Goal: Task Accomplishment & Management: Complete application form

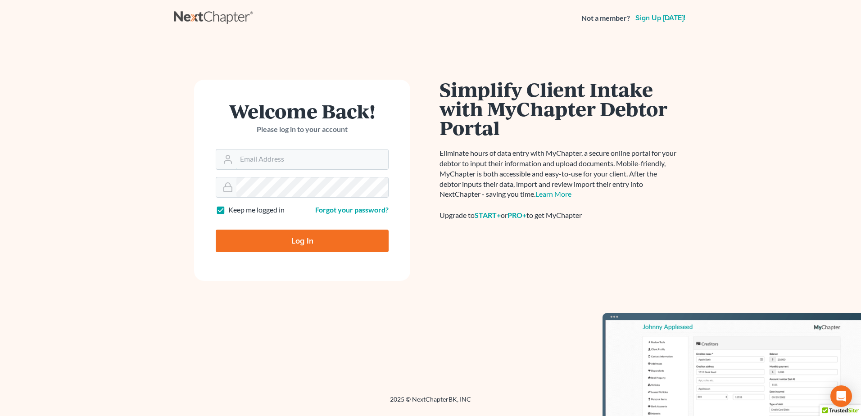
type input "racoplaw@aol.com"
click at [302, 244] on input "Log In" at bounding box center [302, 241] width 173 height 23
type input "Thinking..."
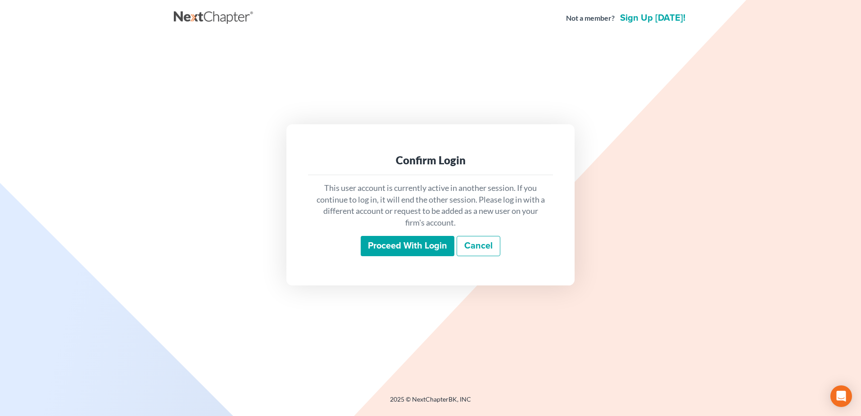
click at [416, 246] on input "Proceed with login" at bounding box center [408, 246] width 94 height 21
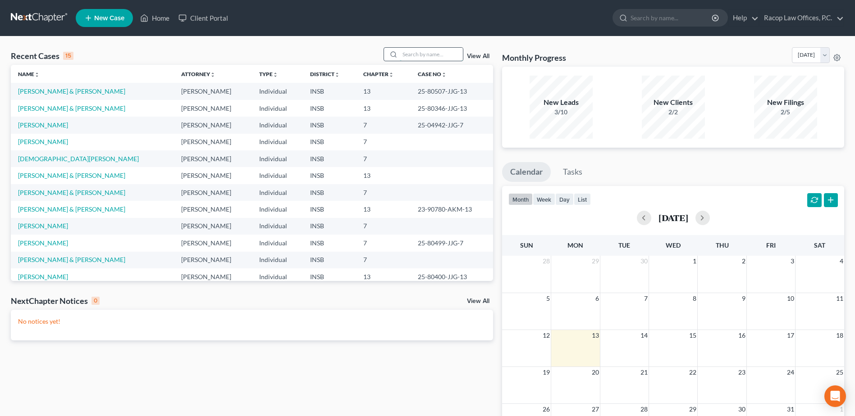
click at [408, 52] on input "search" at bounding box center [431, 54] width 63 height 13
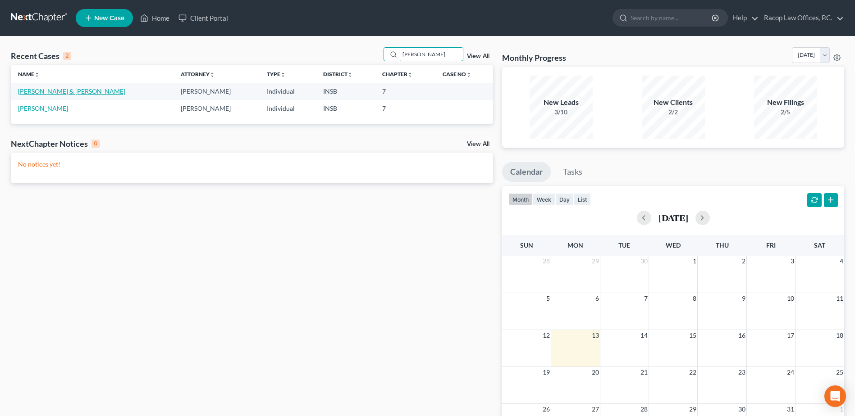
type input "pirtle"
click at [44, 91] on link "Pirtle, Robert & Pamela" at bounding box center [71, 91] width 107 height 8
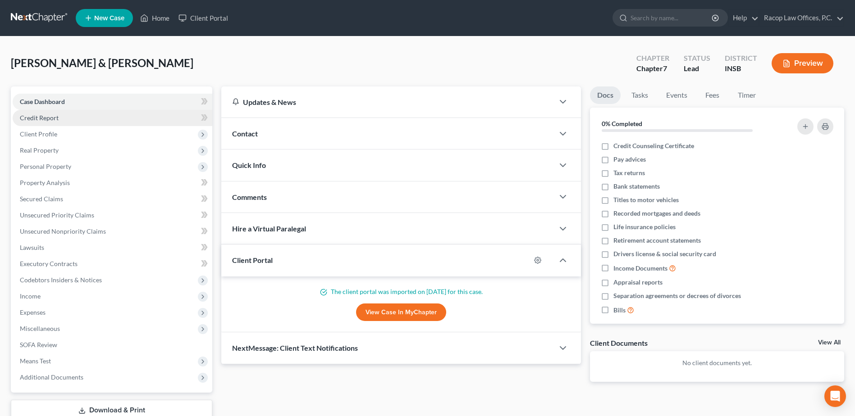
click at [51, 117] on span "Credit Report" at bounding box center [39, 118] width 39 height 8
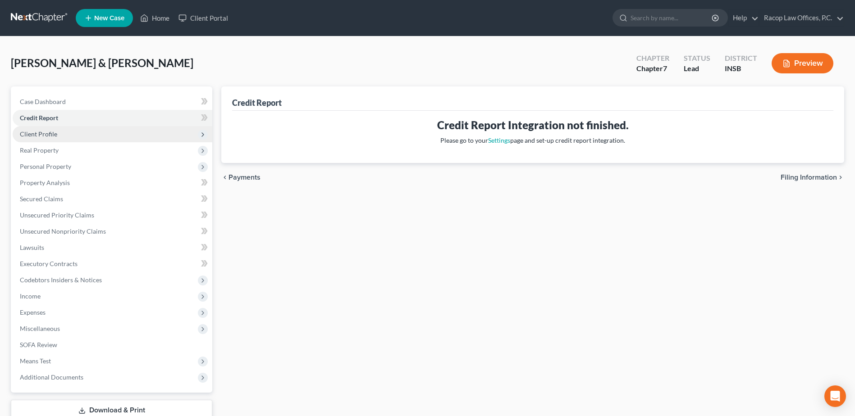
click at [50, 134] on span "Client Profile" at bounding box center [38, 134] width 37 height 8
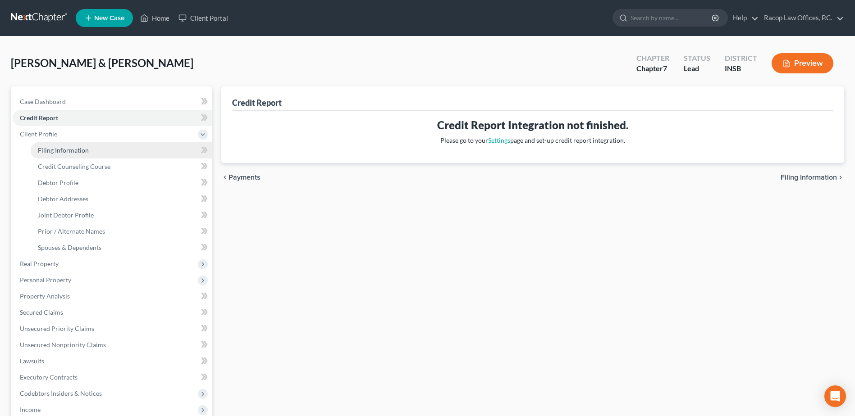
click at [59, 149] on span "Filing Information" at bounding box center [63, 150] width 51 height 8
select select "1"
select select "0"
select select "15"
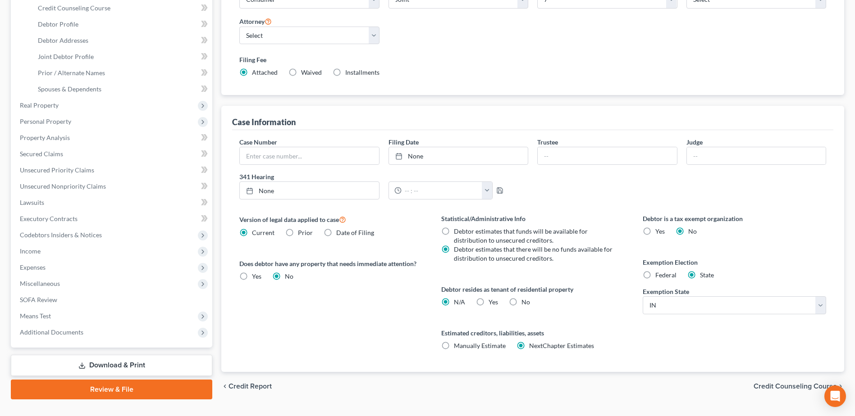
scroll to position [177, 0]
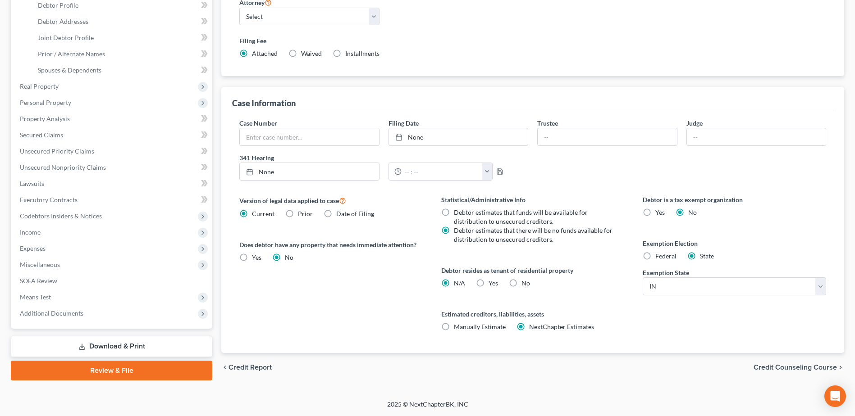
click at [488, 283] on label "Yes Yes" at bounding box center [492, 283] width 9 height 9
click at [492, 283] on input "Yes Yes" at bounding box center [495, 282] width 6 height 6
radio input "true"
radio input "false"
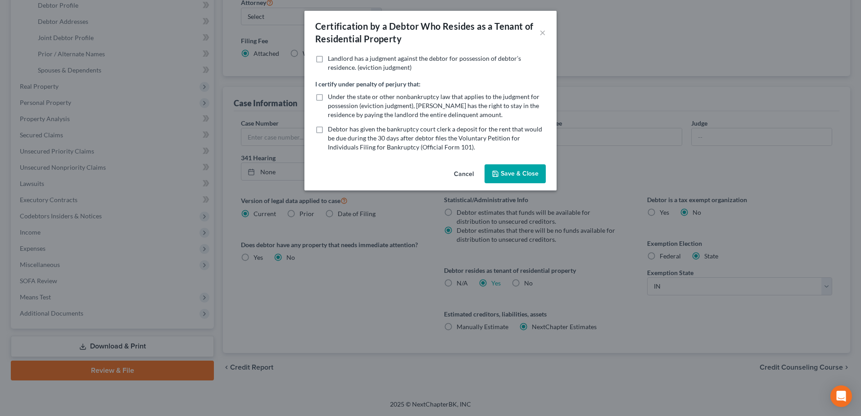
click at [511, 171] on button "Save & Close" at bounding box center [515, 173] width 61 height 19
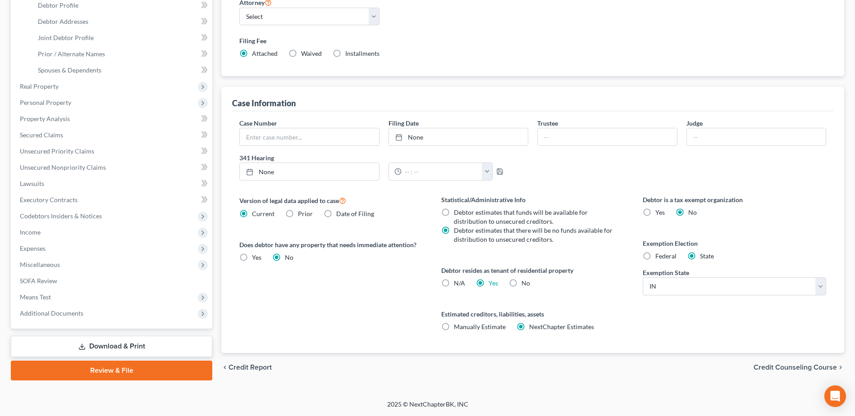
click at [803, 368] on span "Credit Counseling Course" at bounding box center [794, 367] width 83 height 7
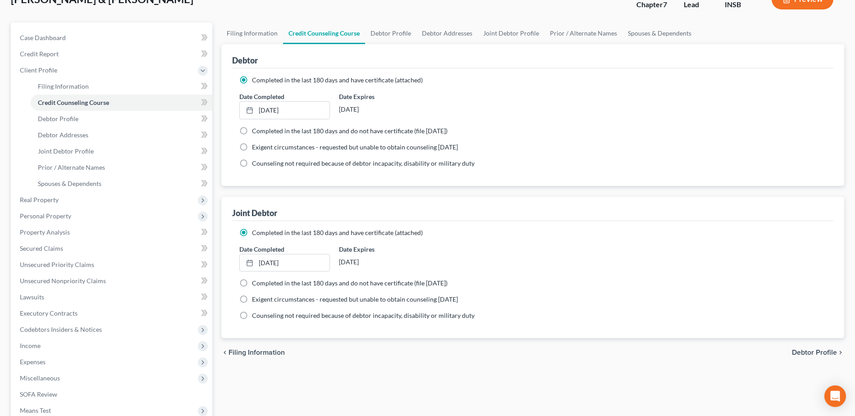
scroll to position [90, 0]
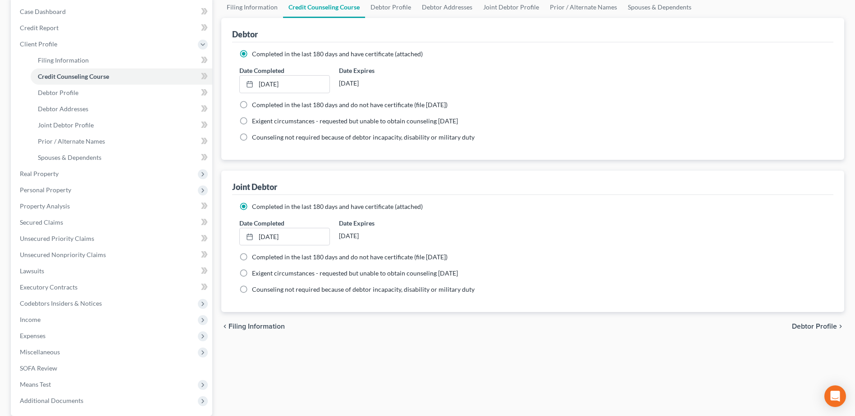
click at [815, 330] on span "Debtor Profile" at bounding box center [814, 326] width 45 height 7
select select "1"
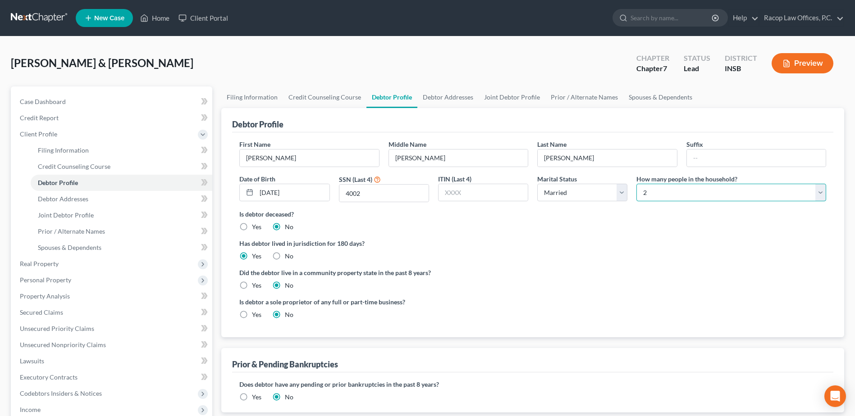
click at [684, 187] on select "Select 1 2 3 4 5 6 7 8 9 10 11 12 13 14 15 16 17 18 19 20" at bounding box center [731, 193] width 190 height 18
select select "2"
click at [636, 184] on select "Select 1 2 3 4 5 6 7 8 9 10 11 12 13 14 15 16 17 18 19 20" at bounding box center [731, 193] width 190 height 18
click at [531, 271] on label "Did the debtor live in a community property state in the past 8 years?" at bounding box center [532, 272] width 587 height 9
click at [51, 278] on span "Personal Property" at bounding box center [45, 280] width 51 height 8
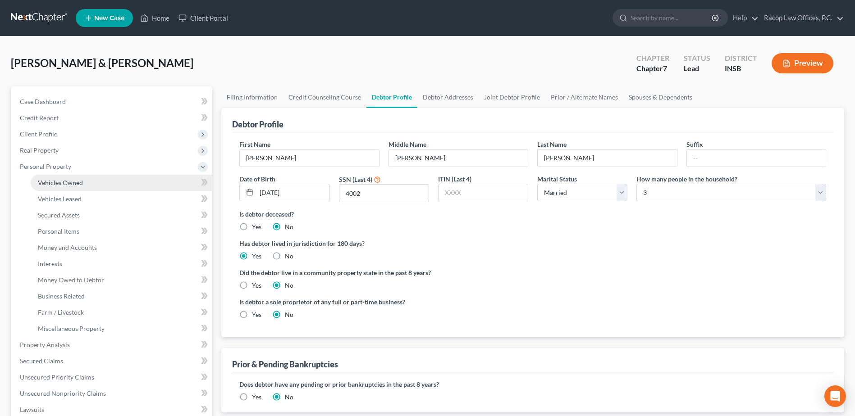
click at [78, 184] on span "Vehicles Owned" at bounding box center [60, 183] width 45 height 8
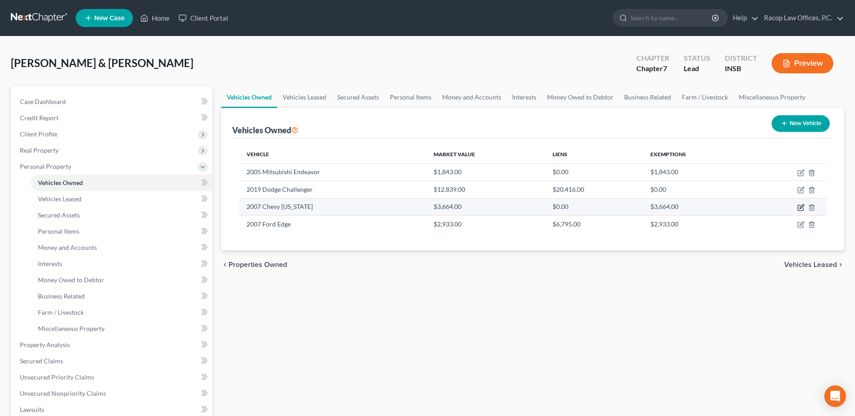
click at [799, 207] on icon "button" at bounding box center [800, 207] width 7 height 7
select select "1"
select select "19"
select select "4"
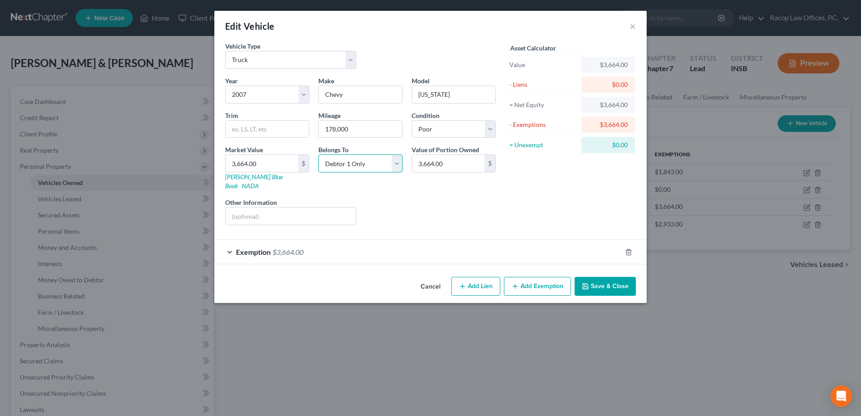
click at [391, 165] on select "Select Debtor 1 Only Debtor 2 Only Debtor 1 And Debtor 2 Only At Least One Of T…" at bounding box center [360, 164] width 84 height 18
select select "2"
click at [318, 155] on select "Select Debtor 1 Only Debtor 2 Only Debtor 1 And Debtor 2 Only At Least One Of T…" at bounding box center [360, 164] width 84 height 18
click at [603, 277] on button "Save & Close" at bounding box center [605, 286] width 61 height 19
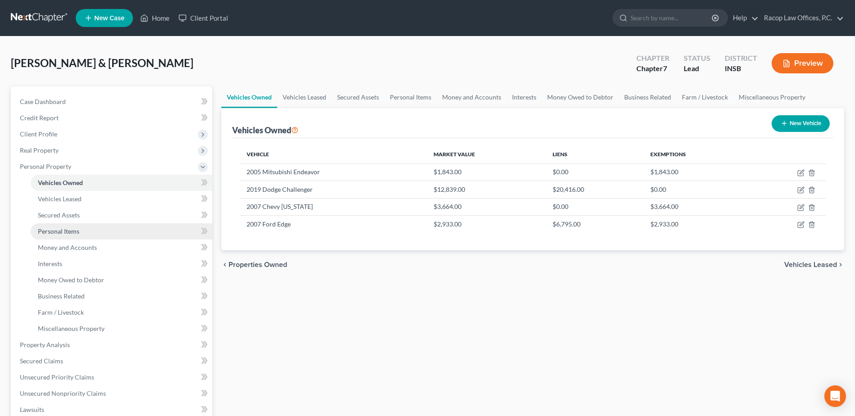
click at [64, 231] on span "Personal Items" at bounding box center [58, 231] width 41 height 8
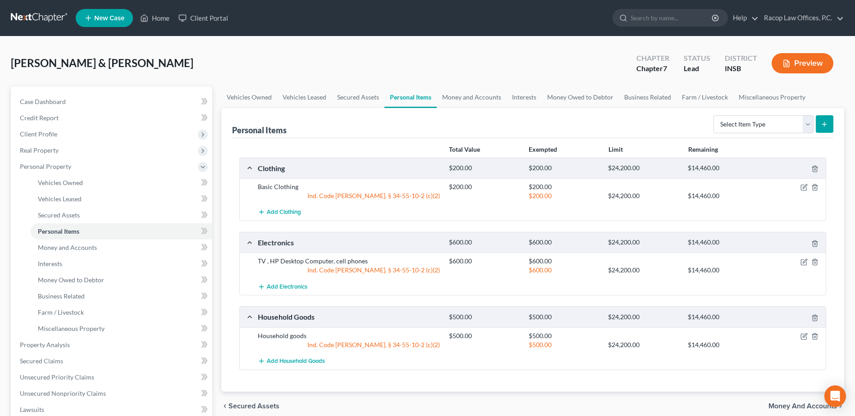
click at [813, 131] on form "Select Item Type Clothing Collectibles Of Value Electronics Firearms Household …" at bounding box center [773, 124] width 120 height 18
click at [805, 124] on select "Select Item Type Clothing Collectibles Of Value Electronics Firearms Household …" at bounding box center [763, 124] width 100 height 18
select select "jewelry"
click at [714, 115] on select "Select Item Type Clothing Collectibles Of Value Electronics Firearms Household …" at bounding box center [763, 124] width 100 height 18
click at [823, 125] on icon "submit" at bounding box center [823, 124] width 7 height 7
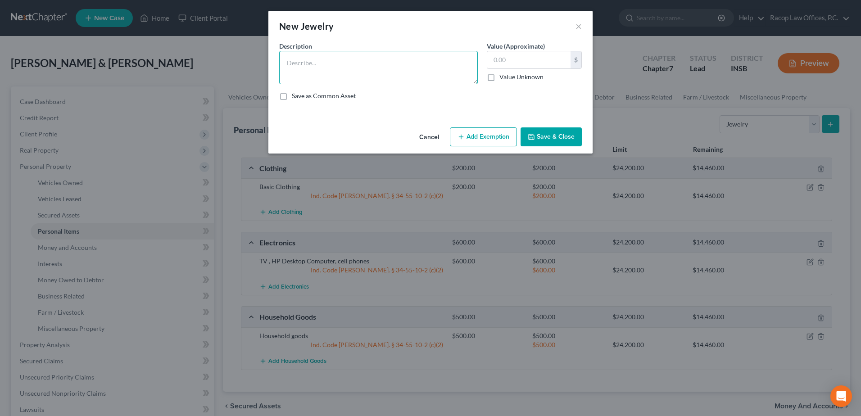
click at [352, 68] on textarea at bounding box center [378, 67] width 199 height 33
type textarea "wedding bands"
click at [527, 62] on input "text" at bounding box center [528, 59] width 83 height 17
type input "100.00"
click at [487, 134] on button "Add Exemption" at bounding box center [483, 136] width 67 height 19
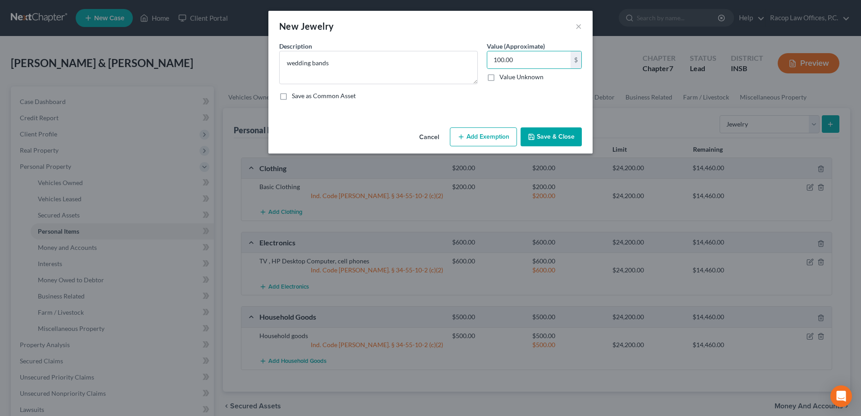
select select "2"
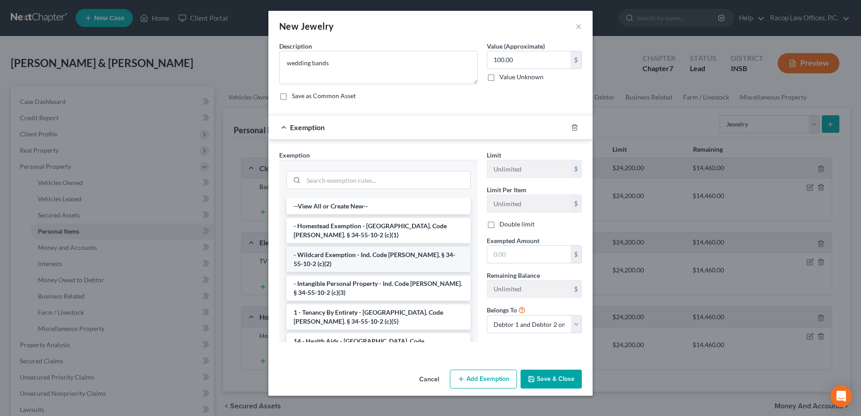
click at [368, 256] on li "- Wildcard Exemption - Ind. Code Ann. § 34-55-10-2 (c)(2)" at bounding box center [379, 259] width 184 height 25
checkbox input "true"
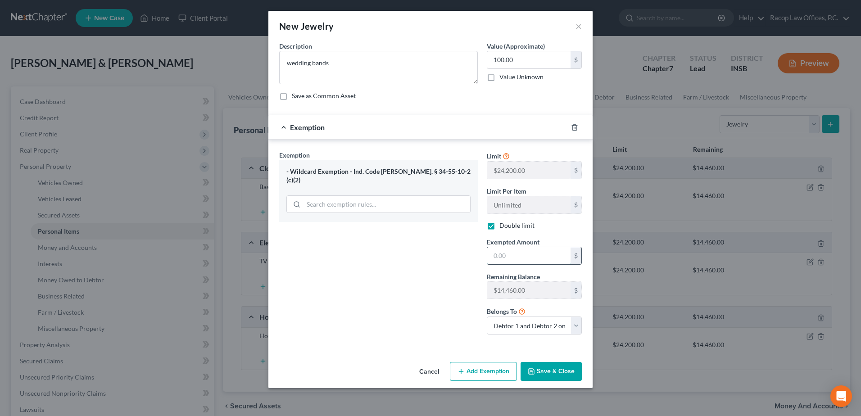
click at [500, 250] on input "text" at bounding box center [528, 255] width 83 height 17
type input "100.00"
click at [551, 373] on button "Save & Close" at bounding box center [551, 371] width 61 height 19
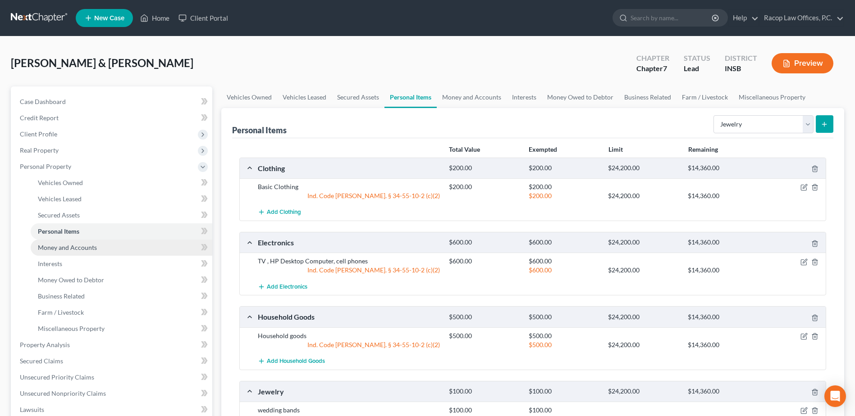
click at [74, 246] on span "Money and Accounts" at bounding box center [67, 248] width 59 height 8
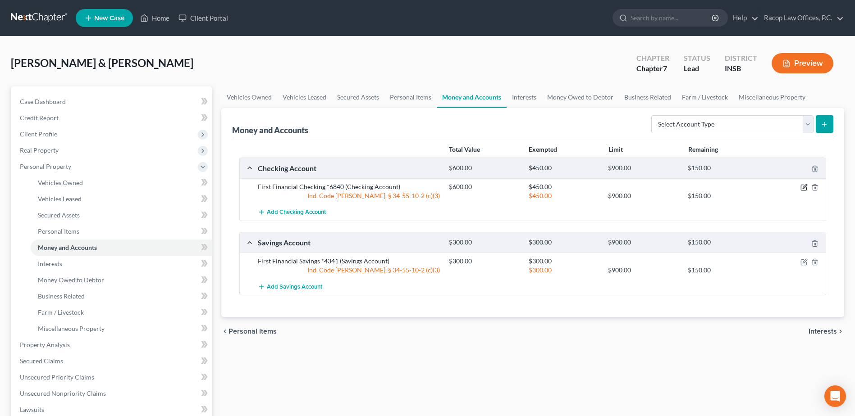
click at [802, 189] on icon "button" at bounding box center [803, 187] width 7 height 7
select select "2"
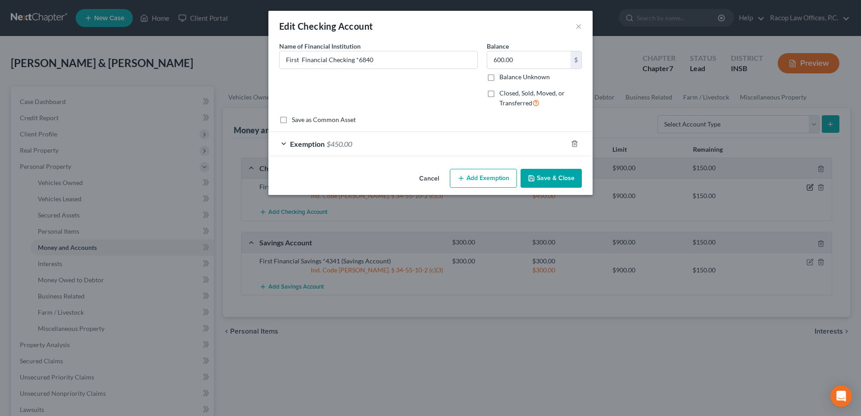
checkbox input "true"
click at [518, 61] on input "600.00" at bounding box center [528, 59] width 83 height 17
type input "150.00"
click at [303, 144] on span "Exemption" at bounding box center [307, 144] width 35 height 9
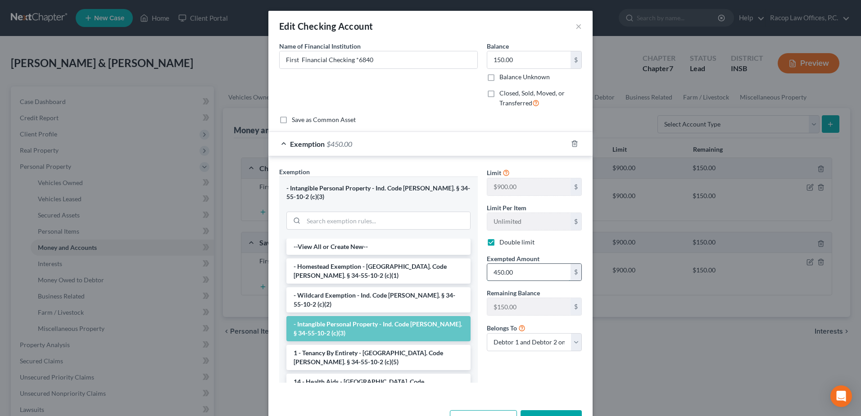
click at [528, 279] on input "450.00" at bounding box center [528, 272] width 83 height 17
type input "150.00"
click at [542, 410] on button "Save & Close" at bounding box center [551, 419] width 61 height 19
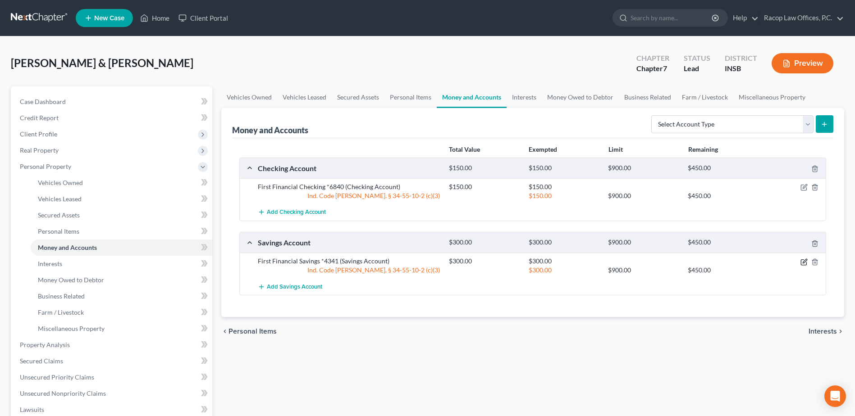
click at [803, 264] on icon "button" at bounding box center [803, 262] width 7 height 7
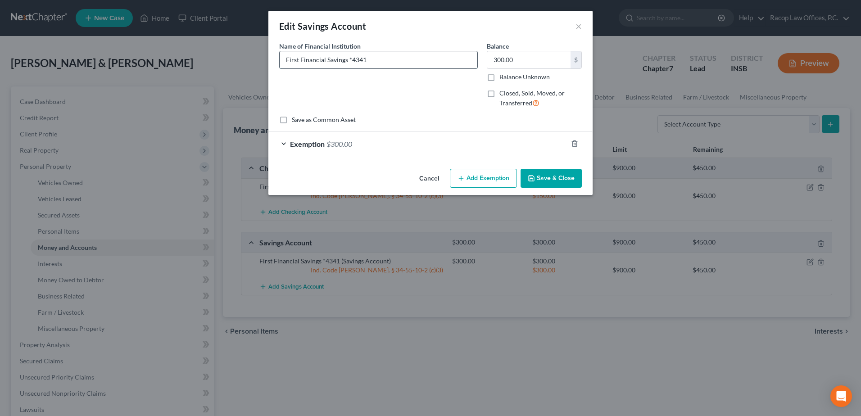
click at [347, 61] on input "First Financial Savings *4341" at bounding box center [379, 59] width 198 height 17
type input "First Financial Bank *4341"
click at [546, 177] on button "Save & Close" at bounding box center [551, 178] width 61 height 19
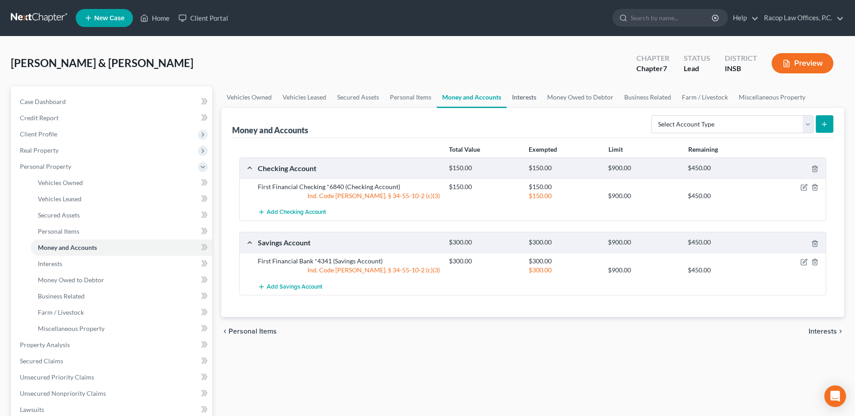
click at [528, 101] on link "Interests" at bounding box center [523, 97] width 35 height 22
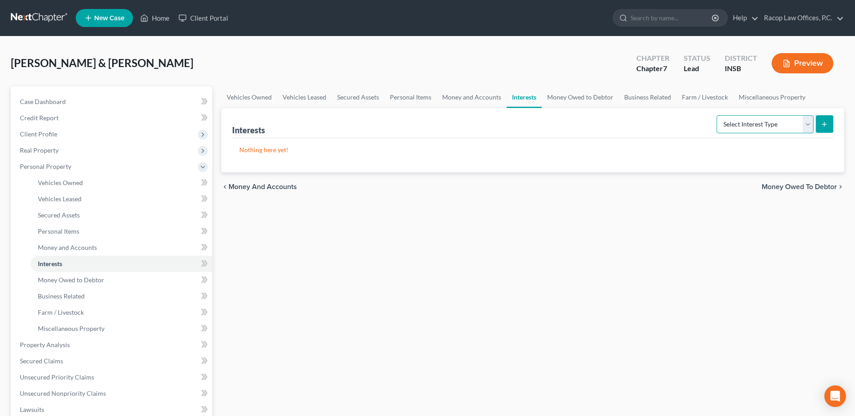
click at [763, 132] on select "Select Interest Type 401K Annuity Bond Education IRA Government Bond Government…" at bounding box center [764, 124] width 97 height 18
click at [645, 95] on link "Business Related" at bounding box center [648, 97] width 58 height 22
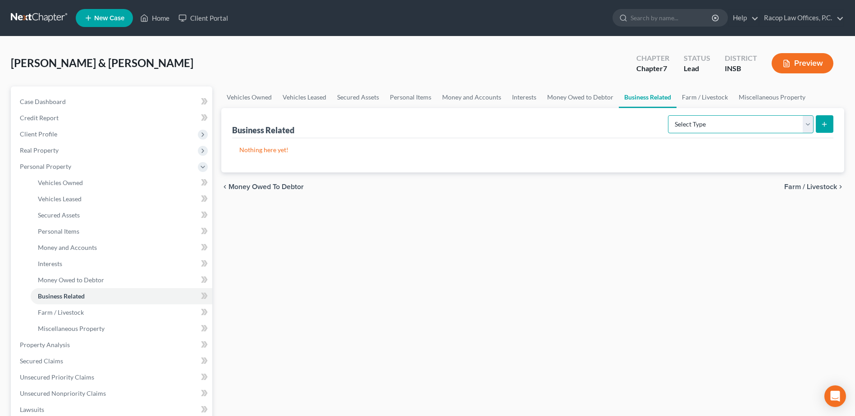
click at [714, 121] on select "Select Type Customer Lists Franchises Inventory Licenses Machinery Office Equip…" at bounding box center [741, 124] width 146 height 18
click at [766, 96] on link "Miscellaneous Property" at bounding box center [771, 97] width 77 height 22
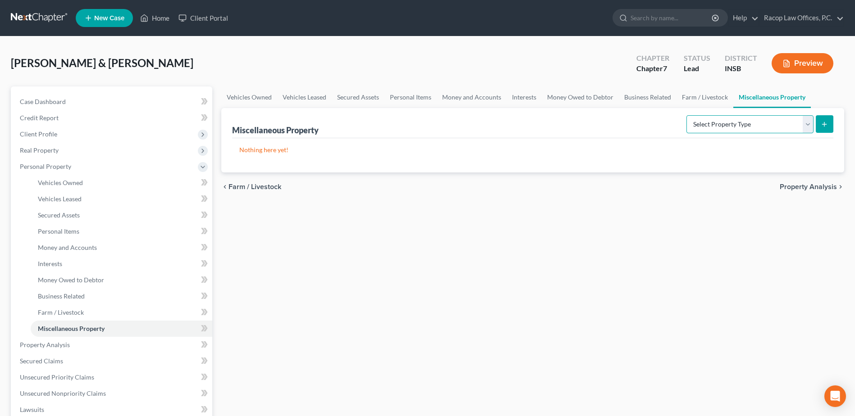
click at [734, 117] on select "Select Property Type Assigned for Creditor Benefit Within 1 Year Holding for An…" at bounding box center [749, 124] width 127 height 18
click at [584, 98] on link "Money Owed to Debtor" at bounding box center [579, 97] width 77 height 22
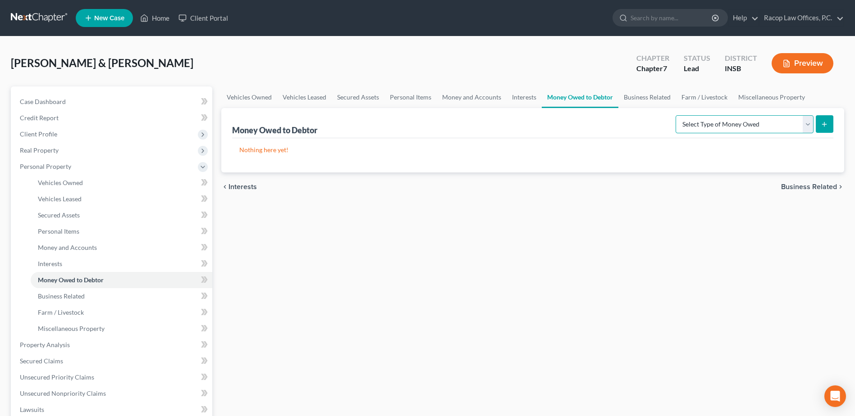
click at [715, 117] on select "Select Type of Money Owed Accounts Receivable Alimony Child Support Claims Agai…" at bounding box center [744, 124] width 138 height 18
click at [525, 97] on link "Interests" at bounding box center [523, 97] width 35 height 22
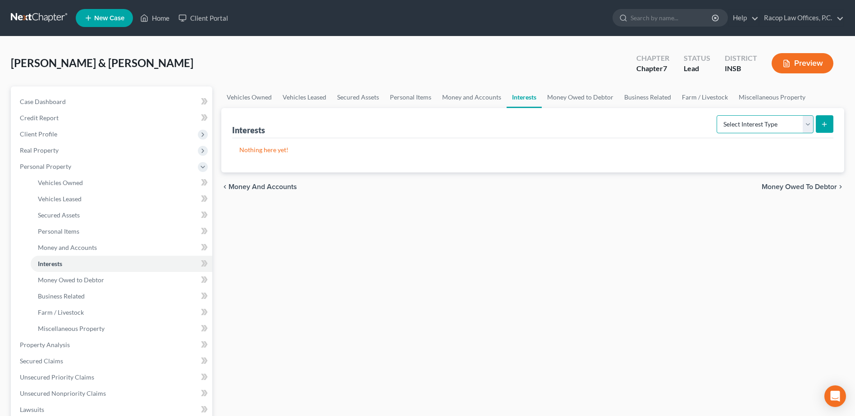
click at [774, 123] on select "Select Interest Type 401K Annuity Bond Education IRA Government Bond Government…" at bounding box center [764, 124] width 97 height 18
click at [469, 101] on link "Money and Accounts" at bounding box center [472, 97] width 70 height 22
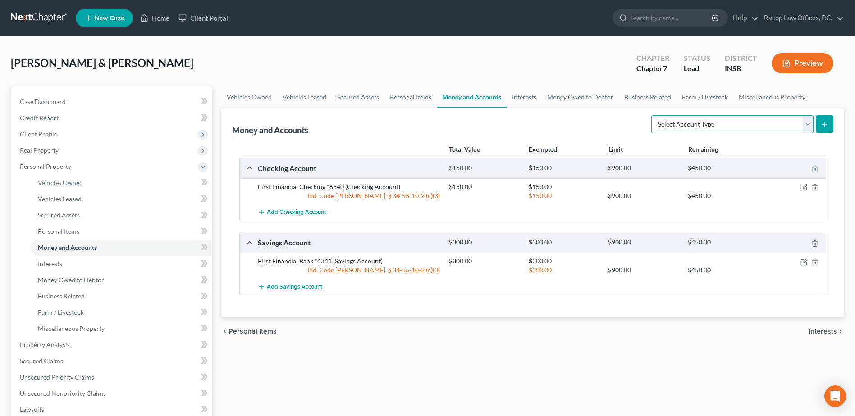
click at [679, 120] on select "Select Account Type Brokerage Cash on Hand Certificates of Deposit Checking Acc…" at bounding box center [732, 124] width 162 height 18
select select "security_deposits"
click at [653, 115] on select "Select Account Type Brokerage Cash on Hand Certificates of Deposit Checking Acc…" at bounding box center [732, 124] width 162 height 18
click at [820, 120] on button "submit" at bounding box center [824, 124] width 18 height 18
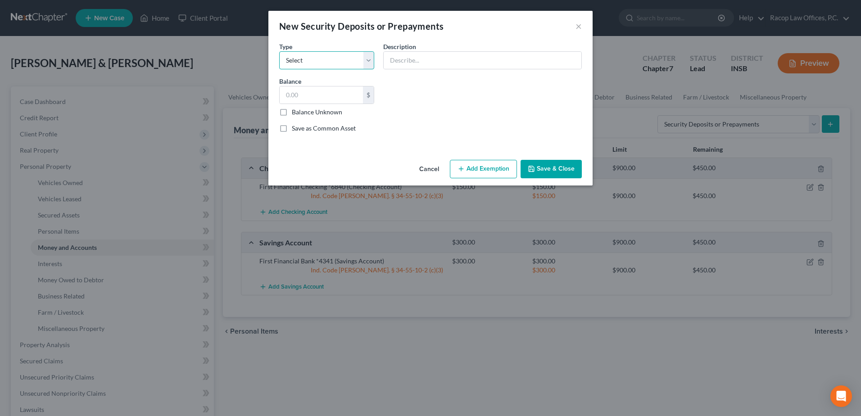
click at [347, 65] on select "Select Electric Gas Heating Oil Security Deposit On Rental Unit Prepaid Rent Te…" at bounding box center [326, 60] width 95 height 18
select select "3"
click at [279, 51] on select "Select Electric Gas Heating Oil Security Deposit On Rental Unit Prepaid Rent Te…" at bounding box center [326, 60] width 95 height 18
click at [428, 64] on input "text" at bounding box center [483, 60] width 198 height 17
type input "Newlin Johnson rental deposit"
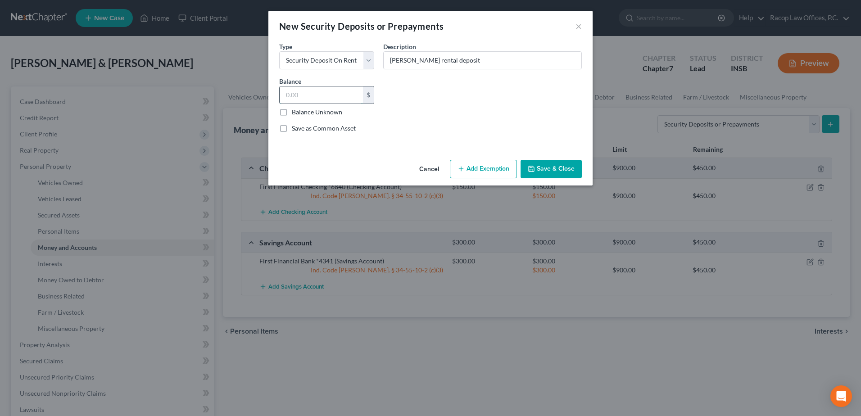
click at [319, 89] on input "text" at bounding box center [321, 94] width 83 height 17
type input "600.00"
click at [551, 169] on button "Save & Close" at bounding box center [551, 169] width 61 height 19
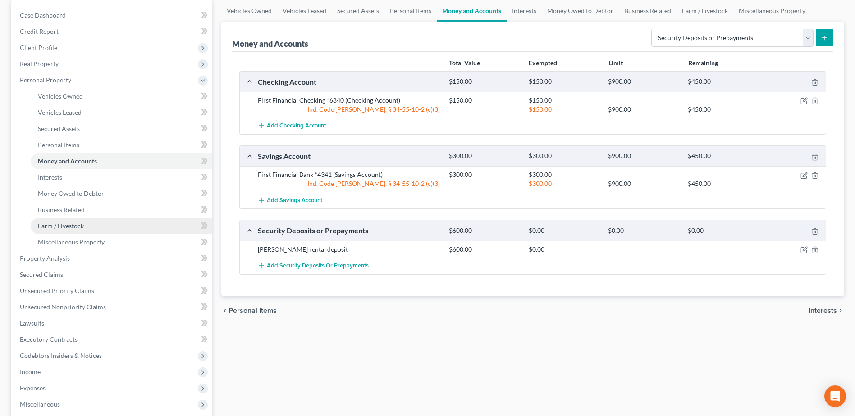
scroll to position [90, 0]
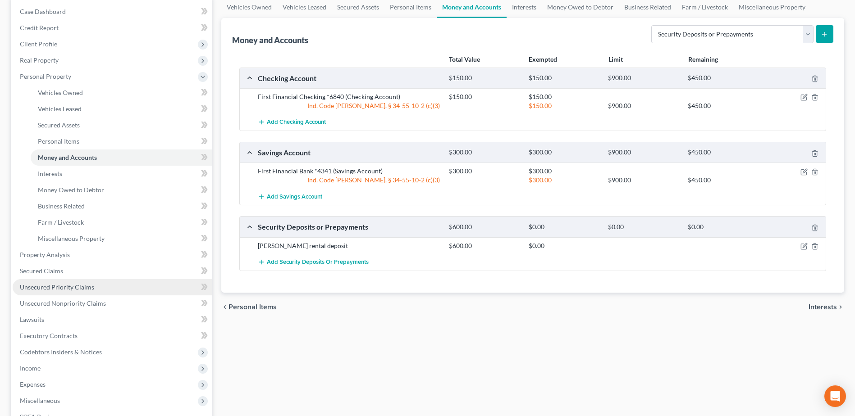
click at [50, 286] on span "Unsecured Priority Claims" at bounding box center [57, 287] width 74 height 8
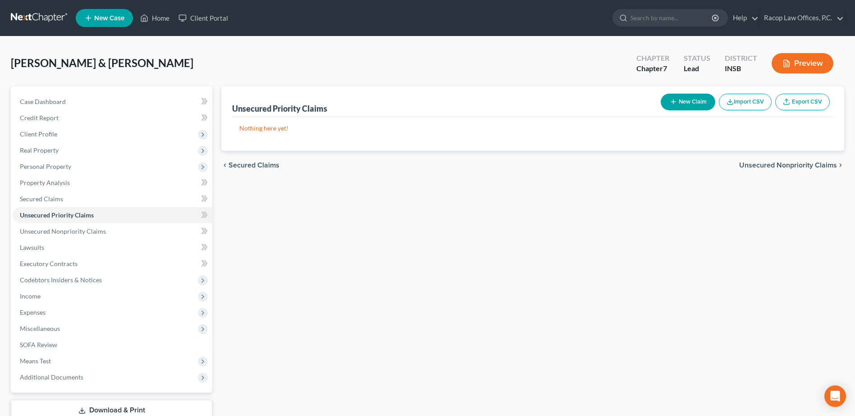
click at [691, 101] on button "New Claim" at bounding box center [687, 102] width 55 height 17
select select "2"
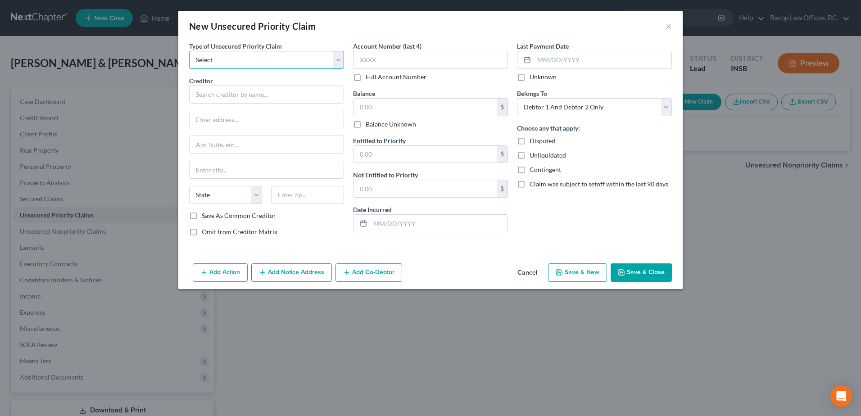
click at [207, 62] on select "Select Taxes & Other Government Units Domestic Support Obligations Extensions o…" at bounding box center [266, 60] width 155 height 18
select select "0"
click at [189, 51] on select "Select Taxes & Other Government Units Domestic Support Obligations Extensions o…" at bounding box center [266, 60] width 155 height 18
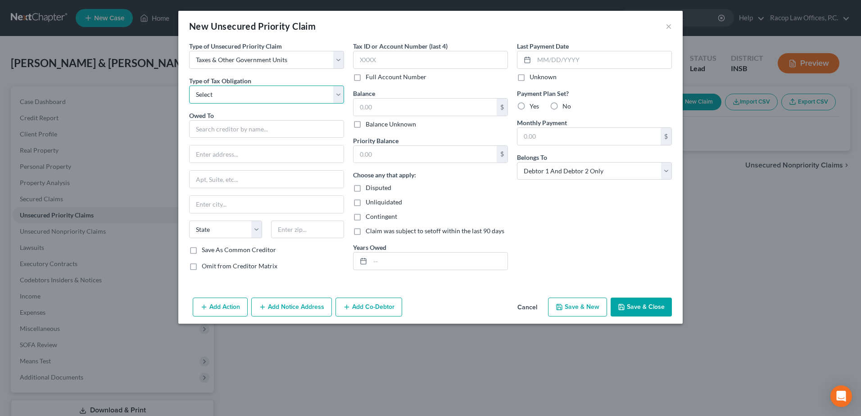
click at [238, 95] on select "Select Federal City State Franchise Tax Board Other" at bounding box center [266, 95] width 155 height 18
select select "0"
click at [189, 86] on select "Select Federal City State Franchise Tax Board Other" at bounding box center [266, 95] width 155 height 18
click at [221, 132] on input "text" at bounding box center [266, 129] width 155 height 18
type input "IRS"
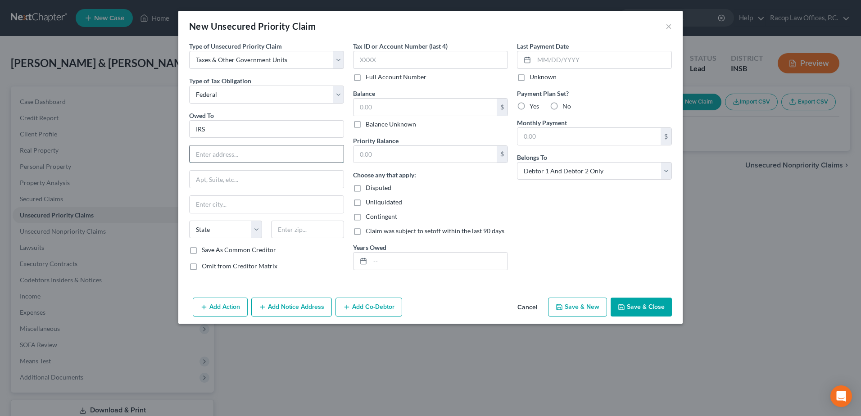
click at [222, 156] on input "text" at bounding box center [267, 154] width 154 height 17
type input "Centralized Insolvency Operation"
type input "P.O. Box 7346"
type input "Philadelphia"
type input "3081"
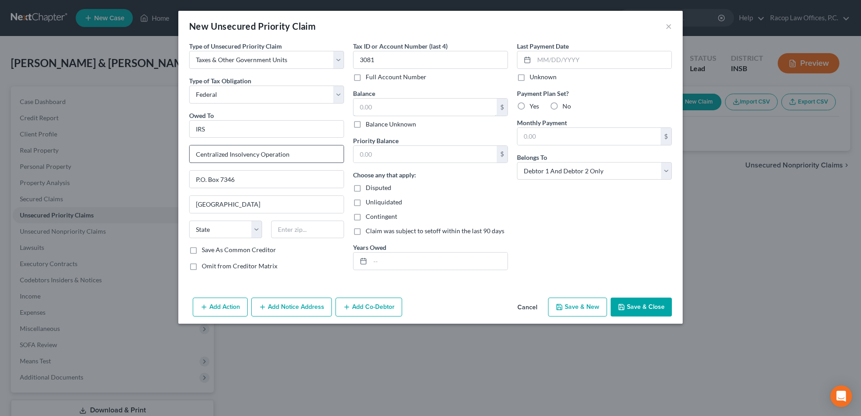
type input "14,608.18"
type input "2022, 2024"
type input "0.00"
click at [387, 61] on input "3081" at bounding box center [430, 60] width 155 height 18
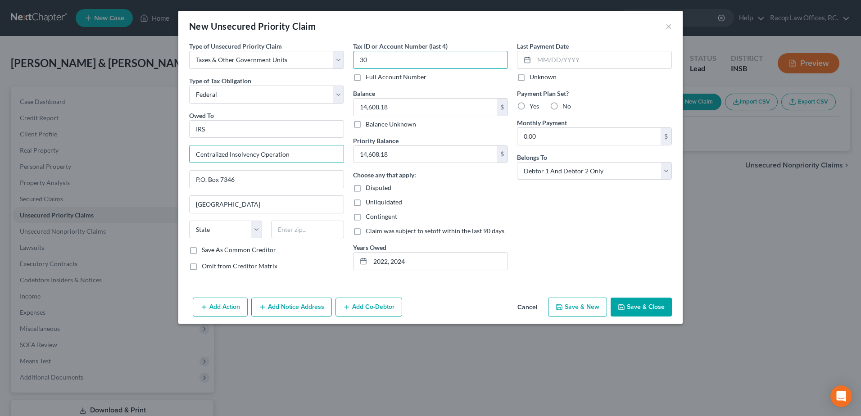
type input "3"
drag, startPoint x: 413, startPoint y: 260, endPoint x: 361, endPoint y: 257, distance: 52.3
click at [361, 257] on div "2022, 2024" at bounding box center [430, 261] width 155 height 18
type input "2023"
click at [410, 107] on input "14,608.18" at bounding box center [425, 107] width 143 height 17
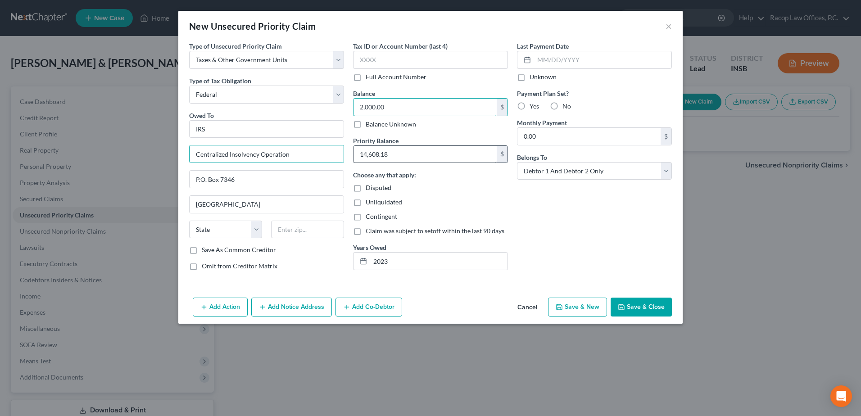
type input "2,000.00"
click at [409, 153] on input "14,608.18" at bounding box center [425, 154] width 143 height 17
type input "2,000.00"
click at [219, 229] on select "State AL AK AR AZ CA CO CT DE DC FL GA GU HI ID IL IN IA KS KY LA ME MD MA MI M…" at bounding box center [225, 230] width 73 height 18
select select "39"
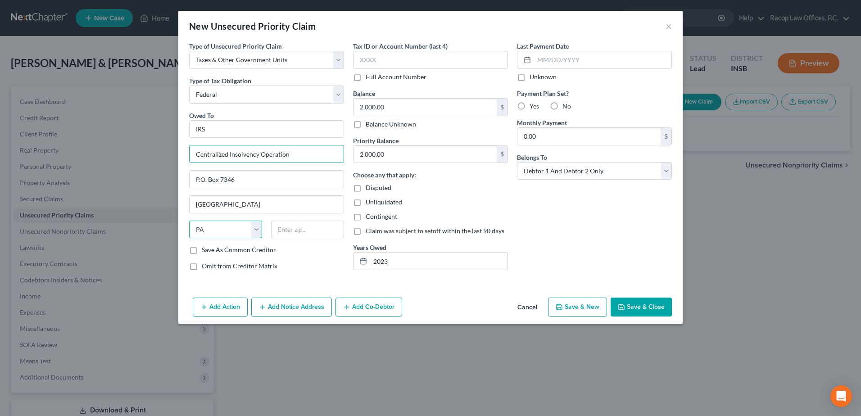
click at [189, 221] on select "State AL AK AR AZ CA CO CT DE DC FL GA GU HI ID IL IN IA KS KY LA ME MD MA MI M…" at bounding box center [225, 230] width 73 height 18
click at [300, 235] on input "text" at bounding box center [307, 230] width 73 height 18
type input "19101-7346"
click at [436, 194] on div "Choose any that apply: Disputed Unliquidated Contingent Claim was subject to se…" at bounding box center [430, 202] width 155 height 65
click at [642, 308] on button "Save & Close" at bounding box center [641, 307] width 61 height 19
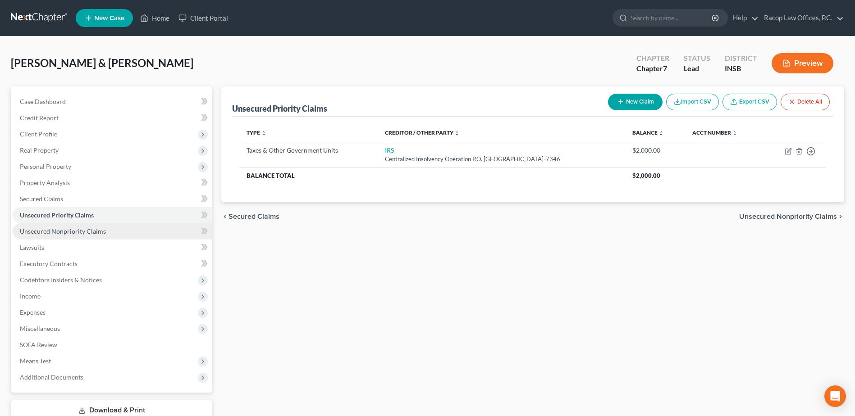
click at [66, 235] on link "Unsecured Nonpriority Claims" at bounding box center [113, 231] width 200 height 16
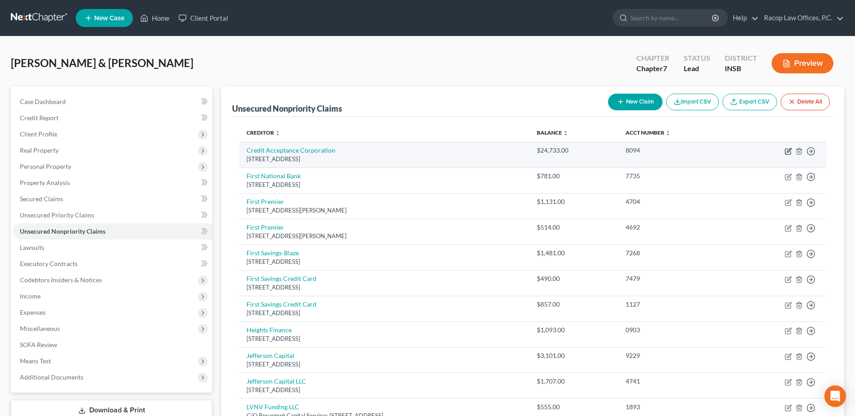
click at [786, 151] on icon "button" at bounding box center [787, 151] width 7 height 7
select select "23"
select select "14"
select select "2"
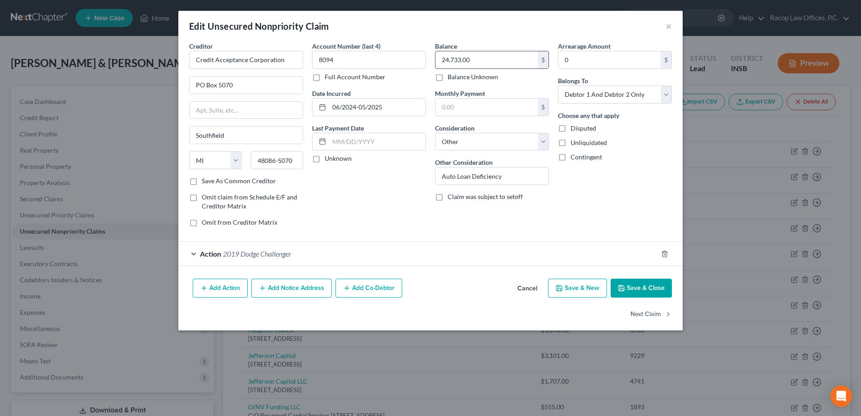
click at [478, 58] on input "24,733.00" at bounding box center [487, 59] width 102 height 17
type input "8,996.59"
click at [640, 293] on button "Save & Close" at bounding box center [641, 288] width 61 height 19
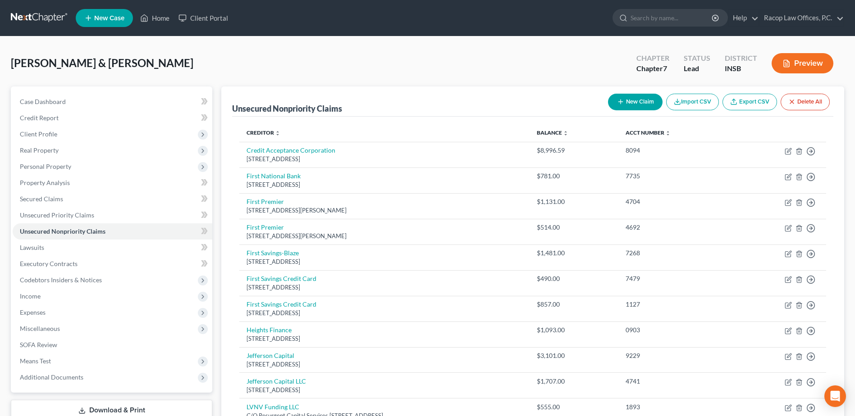
click at [634, 100] on button "New Claim" at bounding box center [635, 102] width 55 height 17
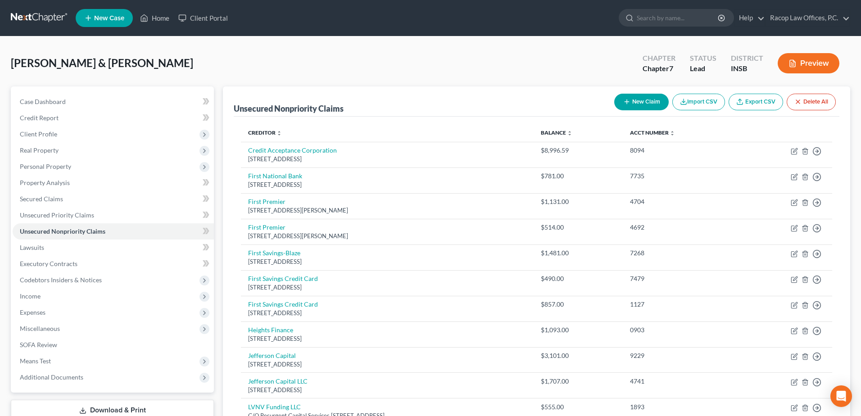
select select "2"
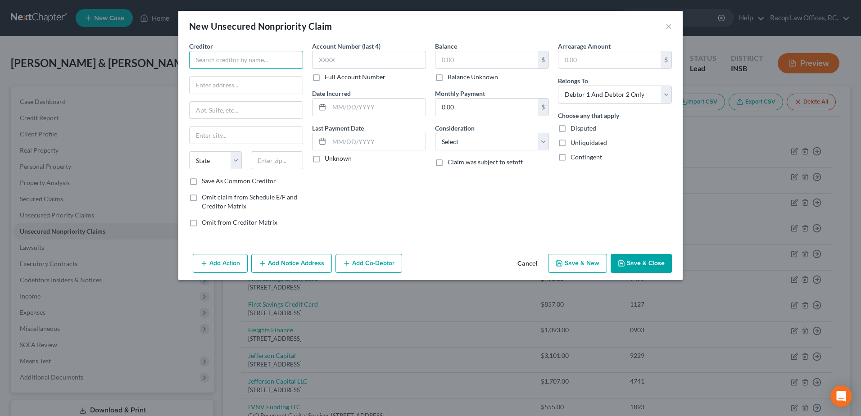
click at [229, 60] on input "text" at bounding box center [246, 60] width 114 height 18
type input "Medical Associates of Terre Haute"
type input "4320 S. 7th Street"
type input "Terre Haute"
select select "15"
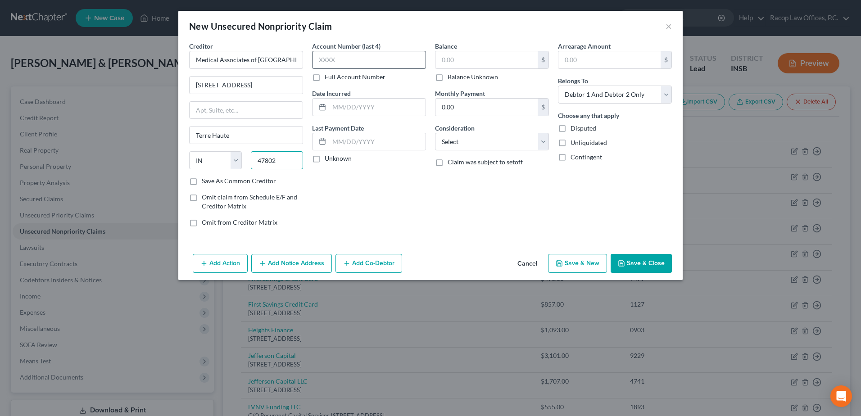
type input "47802"
click at [383, 63] on input "text" at bounding box center [369, 60] width 114 height 18
type input "4772"
click at [333, 107] on input "text" at bounding box center [377, 107] width 96 height 17
click at [524, 61] on input "text" at bounding box center [487, 59] width 102 height 17
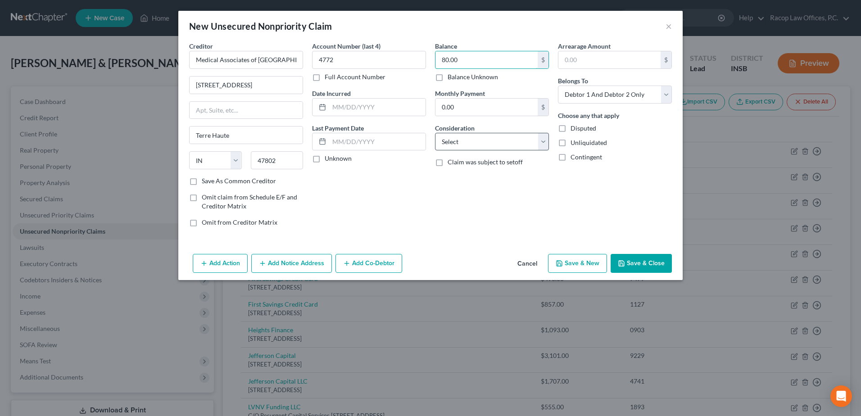
type input "80.00"
click at [512, 143] on select "Select Cable / Satellite Services Collection Agency Credit Card Debt Debt Couns…" at bounding box center [492, 142] width 114 height 18
select select "9"
click at [435, 133] on select "Select Cable / Satellite Services Collection Agency Credit Card Debt Debt Couns…" at bounding box center [492, 142] width 114 height 18
click at [597, 89] on select "Select Debtor 1 Only Debtor 2 Only Debtor 1 And Debtor 2 Only At Least One Of T…" at bounding box center [615, 95] width 114 height 18
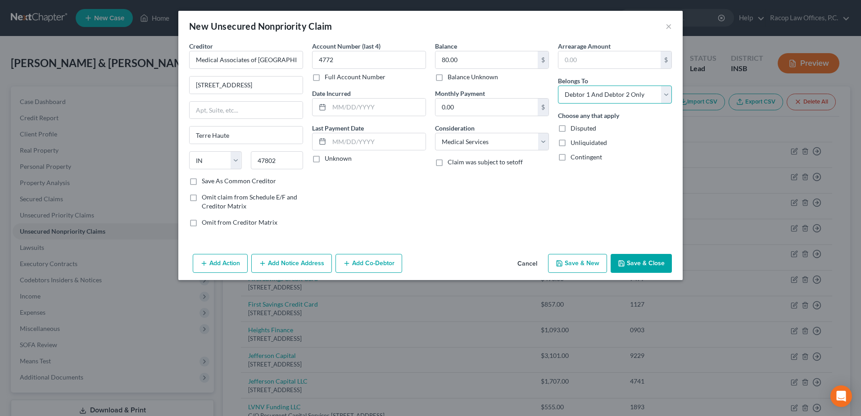
select select "1"
click at [558, 86] on select "Select Debtor 1 Only Debtor 2 Only Debtor 1 And Debtor 2 Only At Least One Of T…" at bounding box center [615, 95] width 114 height 18
click at [576, 264] on button "Save & New" at bounding box center [577, 263] width 59 height 19
select select "2"
click at [250, 55] on input "text" at bounding box center [246, 60] width 114 height 18
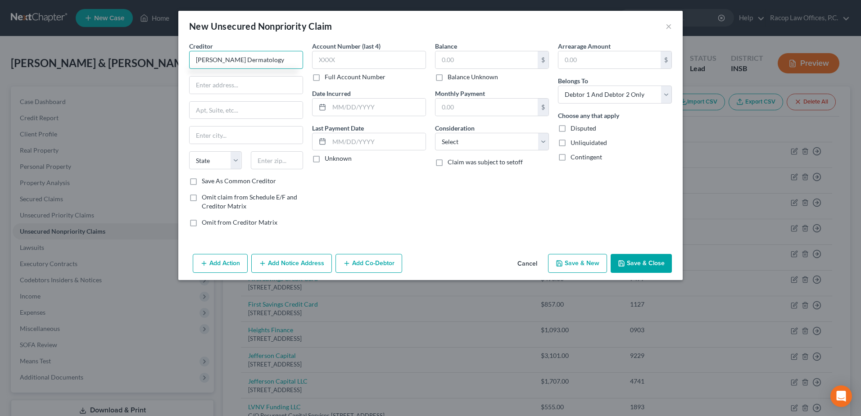
type input "Randall Dermatology"
type input "4949 Poplar Street"
type input "Terre Haute"
select select "15"
type input "47803"
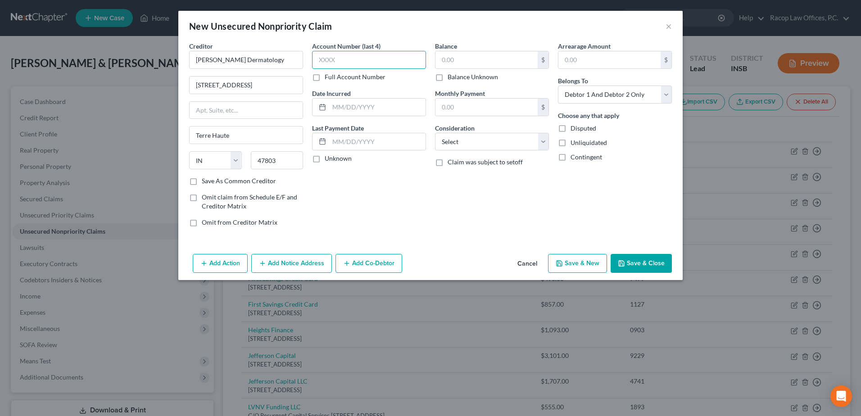
click at [332, 53] on input "text" at bounding box center [369, 60] width 114 height 18
type input "6465"
click at [461, 58] on input "text" at bounding box center [487, 59] width 102 height 17
type input "66.25"
click at [492, 137] on select "Select Cable / Satellite Services Collection Agency Credit Card Debt Debt Couns…" at bounding box center [492, 142] width 114 height 18
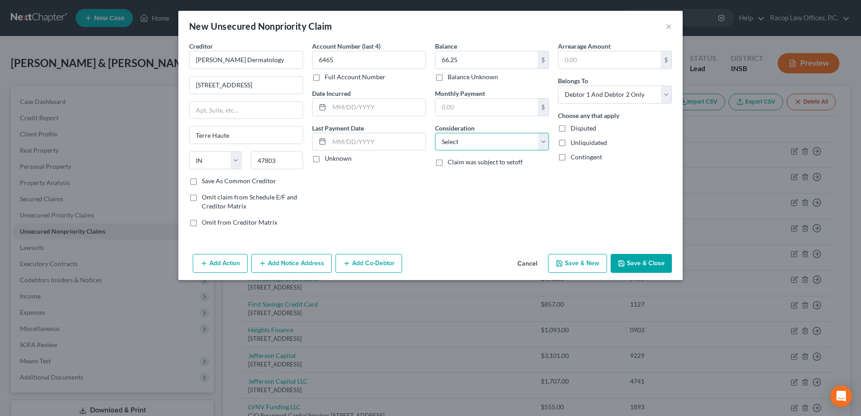
select select "9"
click at [435, 133] on select "Select Cable / Satellite Services Collection Agency Credit Card Debt Debt Couns…" at bounding box center [492, 142] width 114 height 18
click at [594, 100] on select "Select Debtor 1 Only Debtor 2 Only Debtor 1 And Debtor 2 Only At Least One Of T…" at bounding box center [615, 95] width 114 height 18
select select "1"
click at [558, 86] on select "Select Debtor 1 Only Debtor 2 Only Debtor 1 And Debtor 2 Only At Least One Of T…" at bounding box center [615, 95] width 114 height 18
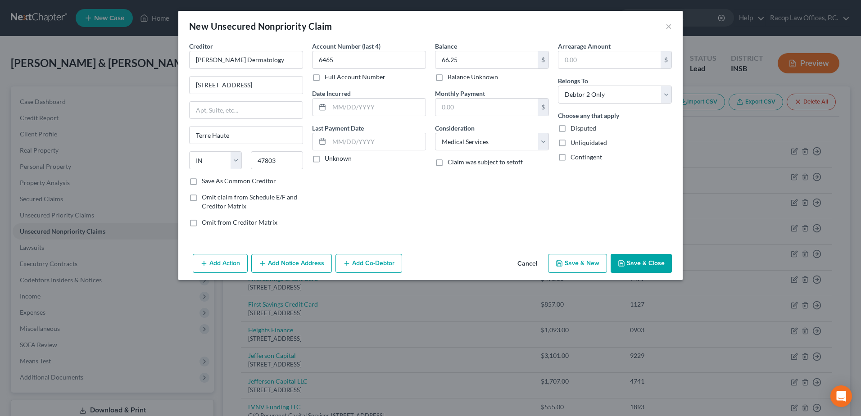
click at [643, 259] on button "Save & Close" at bounding box center [641, 263] width 61 height 19
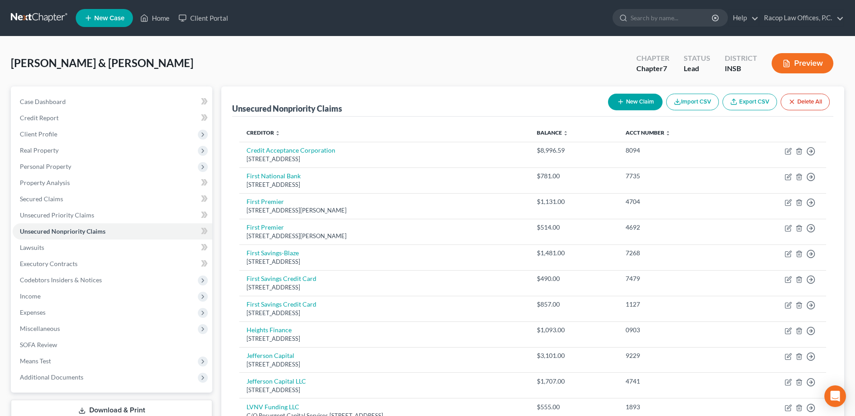
click at [629, 98] on button "New Claim" at bounding box center [635, 102] width 55 height 17
select select "2"
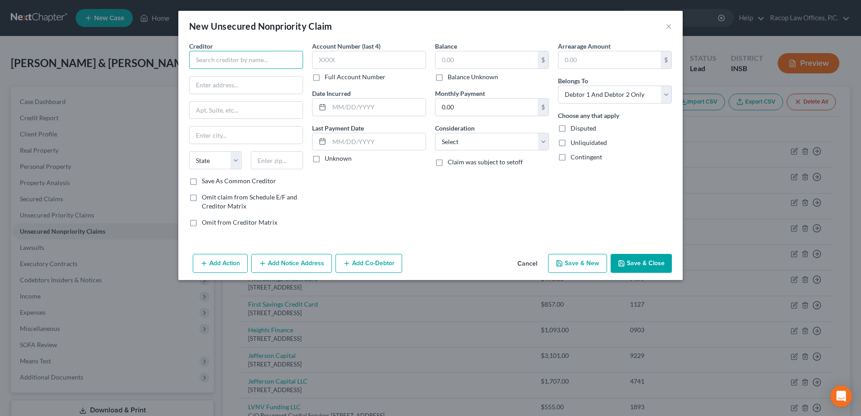
click at [196, 58] on input "text" at bounding box center [246, 60] width 114 height 18
type input "Union Health"
type input "1606 N 7th Street"
type input "Terre Haute"
select select "15"
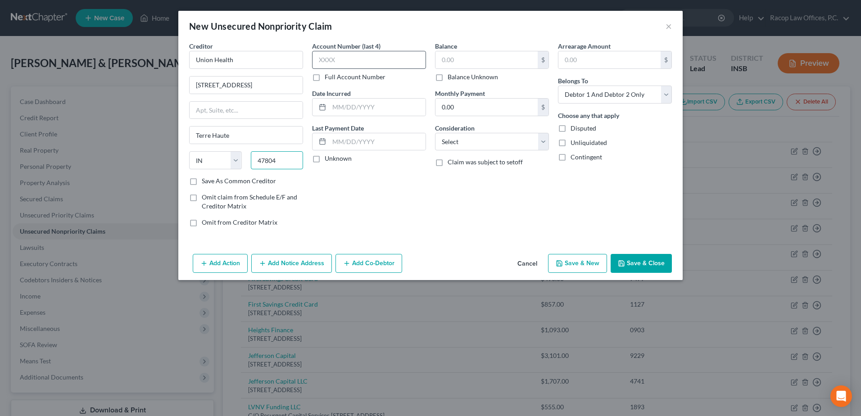
type input "47804"
click at [330, 56] on input "text" at bounding box center [369, 60] width 114 height 18
type input "2"
type input "1250"
click at [482, 62] on input "text" at bounding box center [487, 59] width 102 height 17
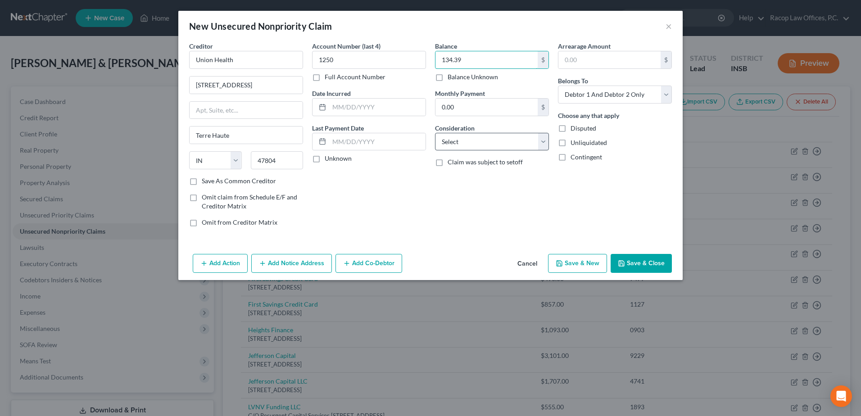
type input "134.39"
click at [474, 137] on select "Select Cable / Satellite Services Collection Agency Credit Card Debt Debt Couns…" at bounding box center [492, 142] width 114 height 18
select select "9"
click at [435, 133] on select "Select Cable / Satellite Services Collection Agency Credit Card Debt Debt Couns…" at bounding box center [492, 142] width 114 height 18
click at [604, 94] on select "Select Debtor 1 Only Debtor 2 Only Debtor 1 And Debtor 2 Only At Least One Of T…" at bounding box center [615, 95] width 114 height 18
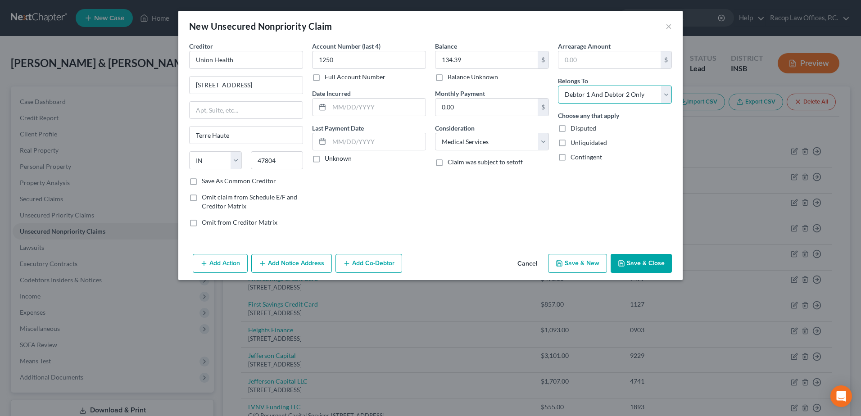
select select "1"
click at [558, 86] on select "Select Debtor 1 Only Debtor 2 Only Debtor 1 And Debtor 2 Only At Least One Of T…" at bounding box center [615, 95] width 114 height 18
click at [576, 264] on button "Save & New" at bounding box center [577, 263] width 59 height 19
select select "2"
click at [250, 60] on input "text" at bounding box center [246, 60] width 114 height 18
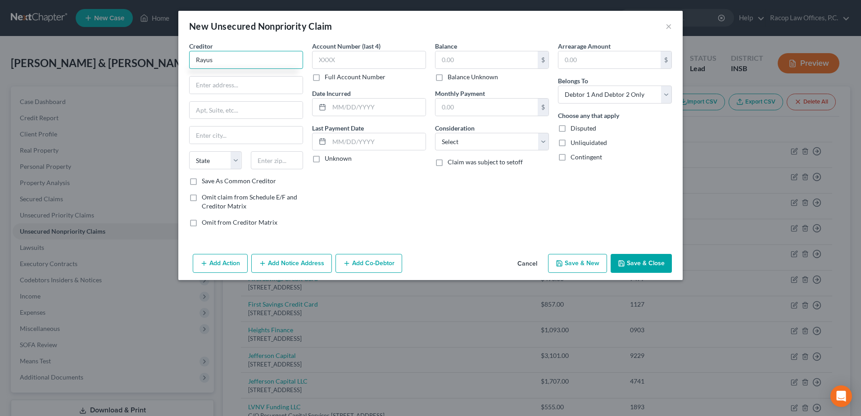
type input "Rayus"
type input "4313 S. 7th Street"
type input "Terre Haute"
select select "15"
type input "47802"
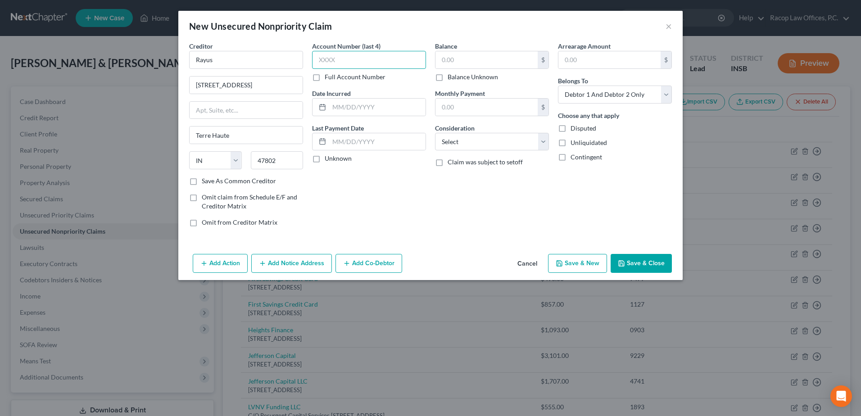
click at [347, 59] on input "text" at bounding box center [369, 60] width 114 height 18
type input "5923"
click at [462, 59] on input "text" at bounding box center [487, 59] width 102 height 17
type input "1"
type input "787.50"
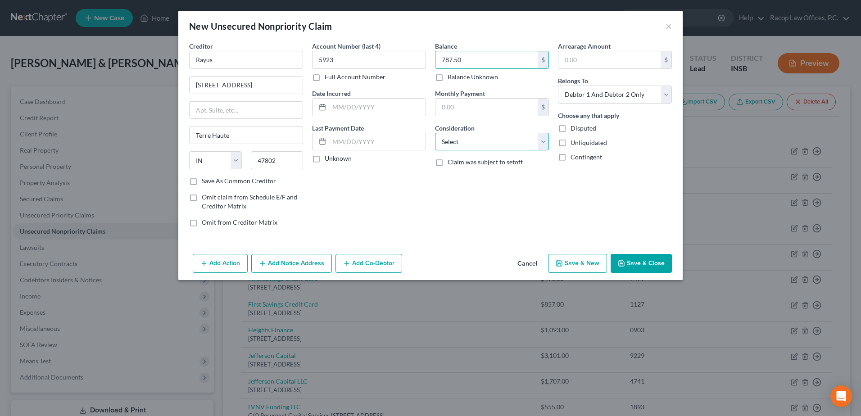
click at [481, 142] on select "Select Cable / Satellite Services Collection Agency Credit Card Debt Debt Couns…" at bounding box center [492, 142] width 114 height 18
select select "9"
click at [435, 133] on select "Select Cable / Satellite Services Collection Agency Credit Card Debt Debt Couns…" at bounding box center [492, 142] width 114 height 18
click at [611, 95] on select "Select Debtor 1 Only Debtor 2 Only Debtor 1 And Debtor 2 Only At Least One Of T…" at bounding box center [615, 95] width 114 height 18
select select "1"
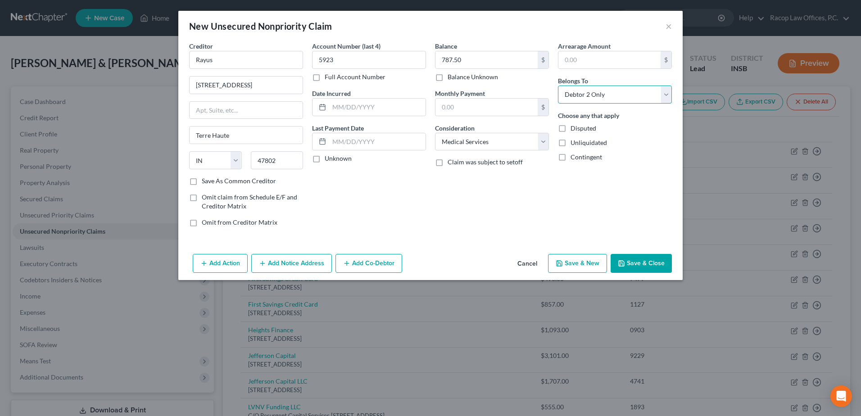
click at [558, 86] on select "Select Debtor 1 Only Debtor 2 Only Debtor 1 And Debtor 2 Only At Least One Of T…" at bounding box center [615, 95] width 114 height 18
click at [639, 267] on button "Save & Close" at bounding box center [641, 263] width 61 height 19
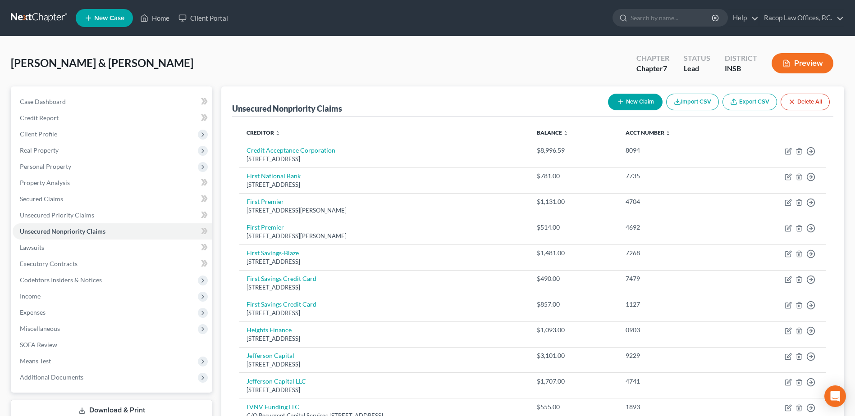
click at [634, 102] on button "New Claim" at bounding box center [635, 102] width 55 height 17
select select "2"
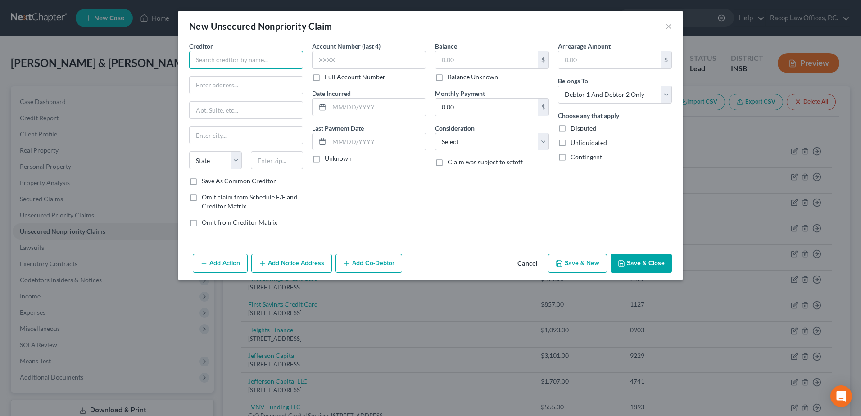
click at [250, 56] on input "text" at bounding box center [246, 60] width 114 height 18
type input "Cep America"
type input "1606 N. 7th St."
type input "Terre Haute"
select select "15"
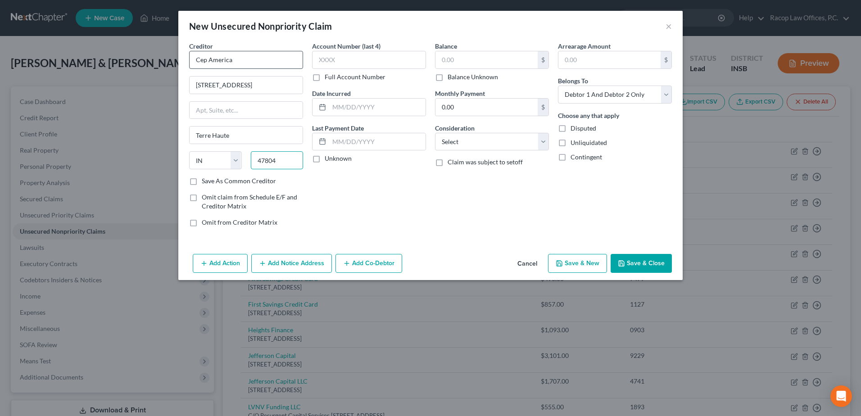
type input "47804"
click at [351, 56] on input "text" at bounding box center [369, 60] width 114 height 18
type input "6186"
click at [334, 106] on input "text" at bounding box center [377, 107] width 96 height 17
type input "63.20"
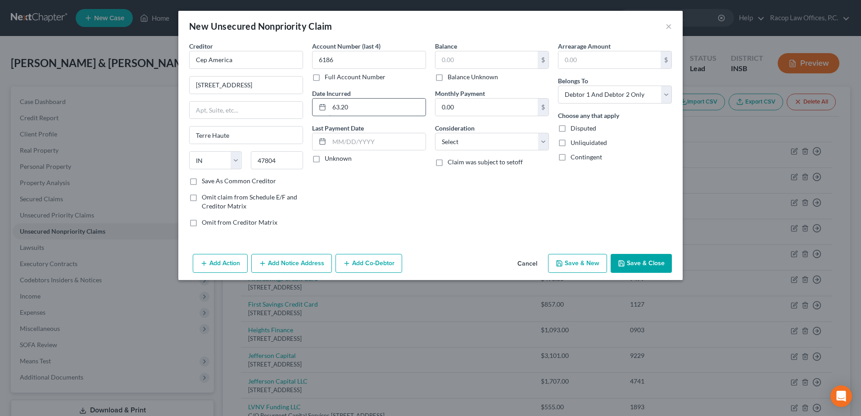
drag, startPoint x: 349, startPoint y: 109, endPoint x: 319, endPoint y: 113, distance: 30.1
click at [319, 113] on div "63.20" at bounding box center [369, 107] width 114 height 18
click at [467, 55] on input "text" at bounding box center [487, 59] width 102 height 17
type input "63.20"
click at [450, 146] on select "Select Cable / Satellite Services Collection Agency Credit Card Debt Debt Couns…" at bounding box center [492, 142] width 114 height 18
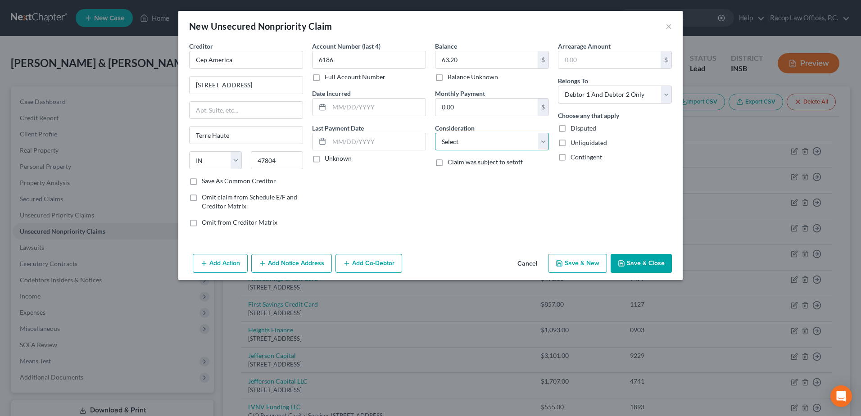
select select "9"
click at [435, 133] on select "Select Cable / Satellite Services Collection Agency Credit Card Debt Debt Couns…" at bounding box center [492, 142] width 114 height 18
click at [616, 94] on select "Select Debtor 1 Only Debtor 2 Only Debtor 1 And Debtor 2 Only At Least One Of T…" at bounding box center [615, 95] width 114 height 18
select select "1"
click at [558, 86] on select "Select Debtor 1 Only Debtor 2 Only Debtor 1 And Debtor 2 Only At Least One Of T…" at bounding box center [615, 95] width 114 height 18
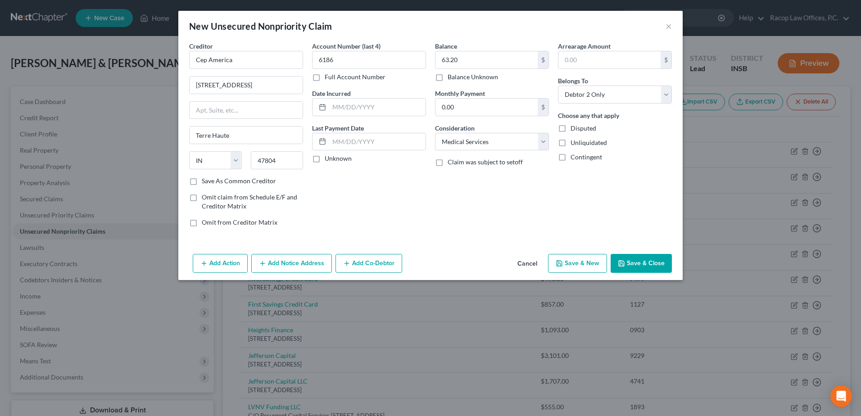
click at [578, 263] on button "Save & New" at bounding box center [577, 263] width 59 height 19
select select "2"
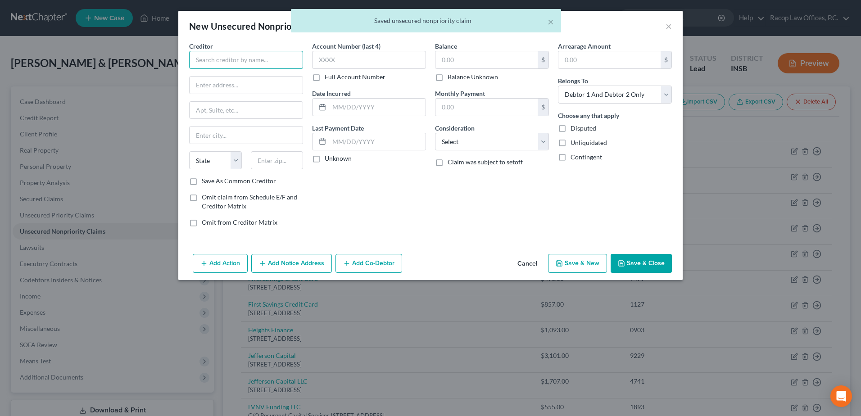
click at [204, 59] on input "text" at bounding box center [246, 60] width 114 height 18
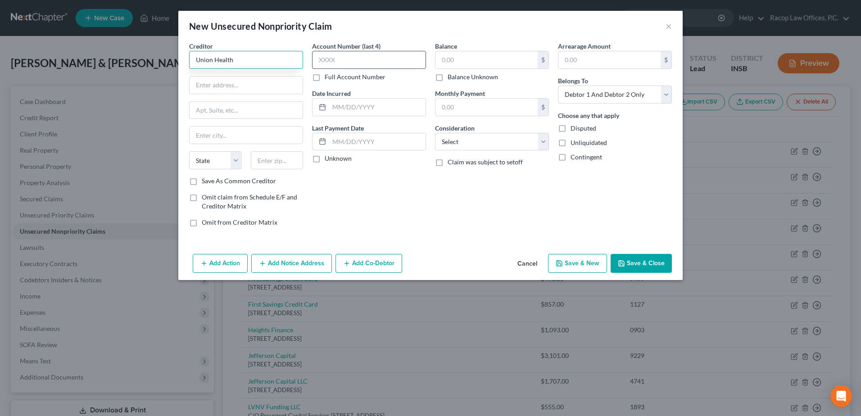
type input "Union Health"
click at [669, 26] on button "×" at bounding box center [669, 26] width 6 height 11
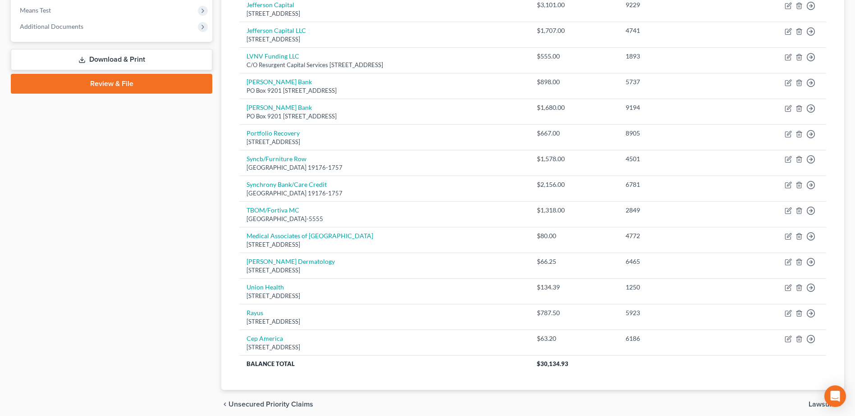
scroll to position [388, 0]
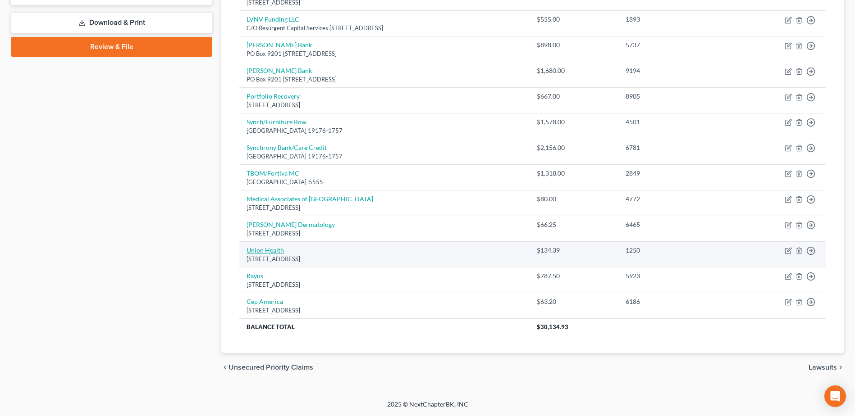
click at [265, 250] on link "Union Health" at bounding box center [264, 250] width 37 height 8
select select "15"
select select "9"
select select "1"
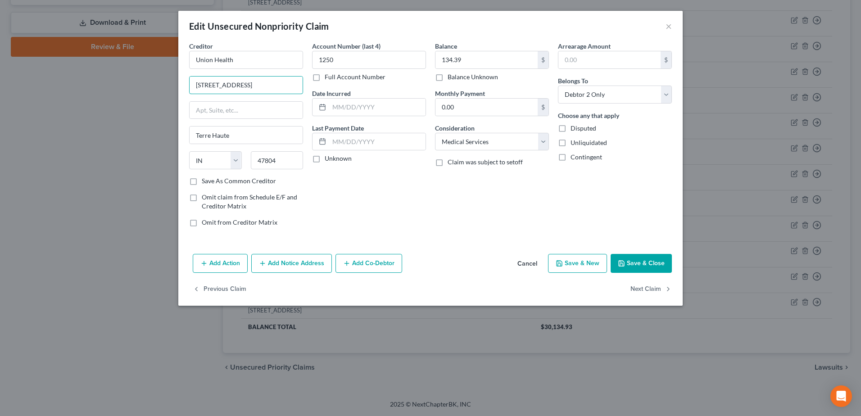
drag, startPoint x: 268, startPoint y: 81, endPoint x: 167, endPoint y: 80, distance: 100.9
click at [167, 80] on div "Edit Unsecured Nonpriority Claim × Creditor * Union Health 1606 N 7th Street Te…" at bounding box center [430, 208] width 861 height 416
type input "P.O. Box 3589"
click at [290, 161] on input "47804" at bounding box center [277, 160] width 53 height 18
type input "47803"
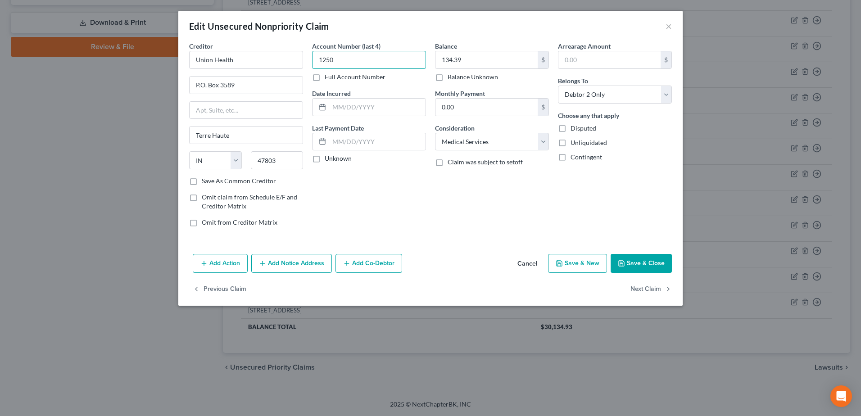
click at [365, 62] on input "1250" at bounding box center [369, 60] width 114 height 18
type input "1"
click at [275, 61] on div "Creditor * Union Health P.O. Box 3589 Terre Haute State AL AK AR AZ CA CO CT DE…" at bounding box center [431, 137] width 492 height 193
type input "any"
click at [485, 58] on input "134.39" at bounding box center [487, 59] width 102 height 17
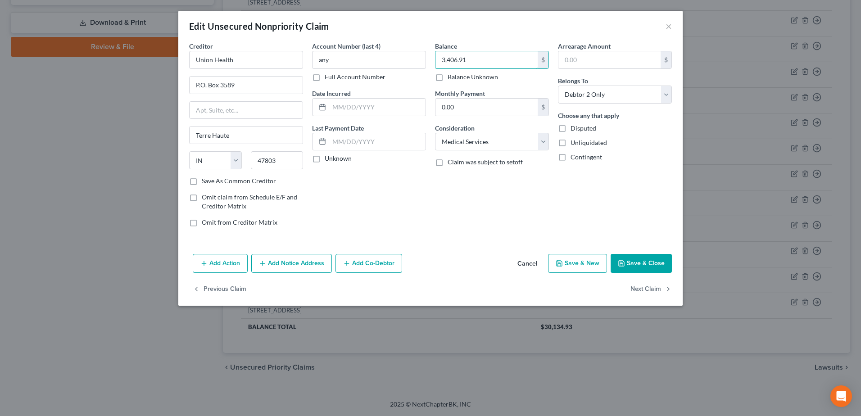
type input "3,406.91"
click at [573, 260] on button "Save & New" at bounding box center [577, 263] width 59 height 19
type input "0"
select select "2"
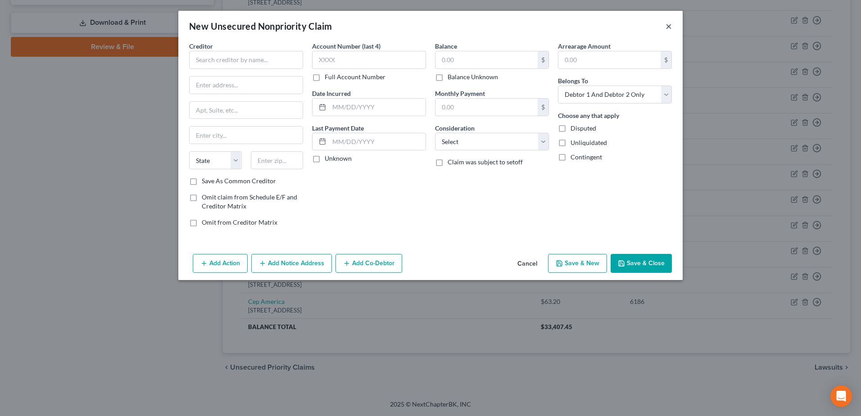
click at [669, 24] on button "×" at bounding box center [669, 26] width 6 height 11
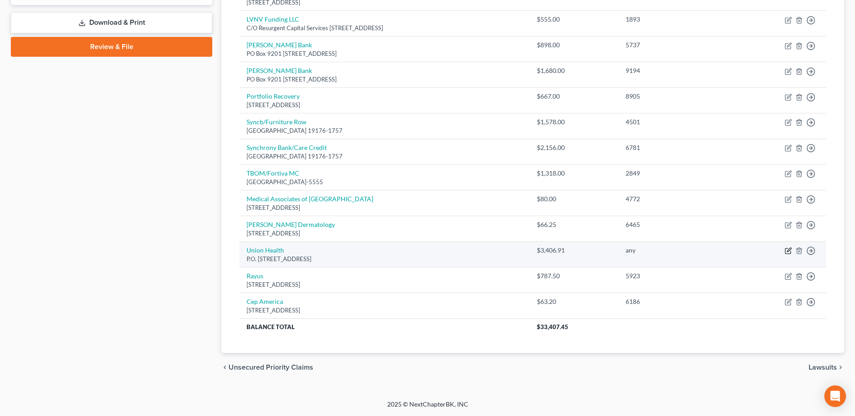
click at [787, 251] on icon "button" at bounding box center [789, 250] width 4 height 4
select select "15"
select select "9"
select select "1"
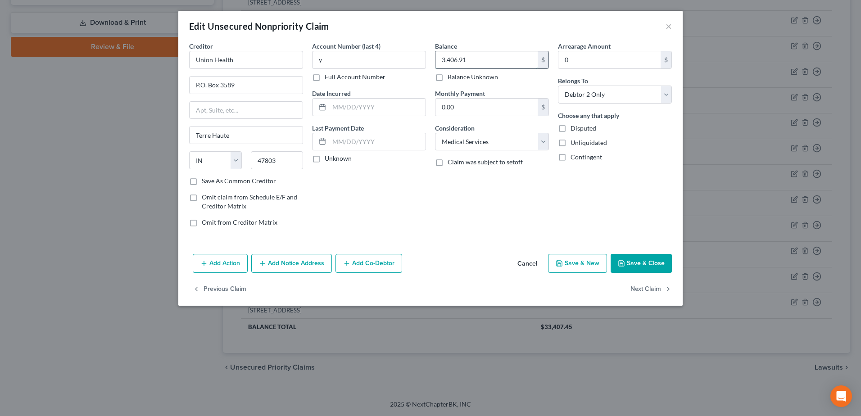
click at [471, 59] on input "3,406.91" at bounding box center [487, 59] width 102 height 17
type input "3,713.00"
click at [359, 63] on input "y" at bounding box center [369, 60] width 114 height 18
type input "any"
click at [653, 258] on button "Save & Close" at bounding box center [641, 263] width 61 height 19
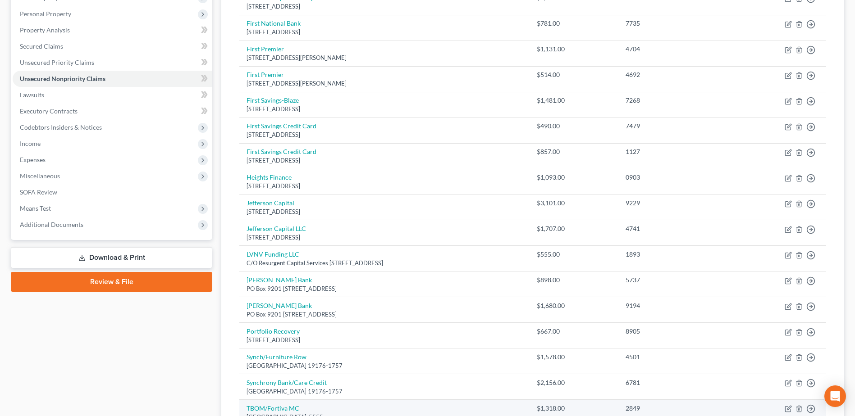
scroll to position [27, 0]
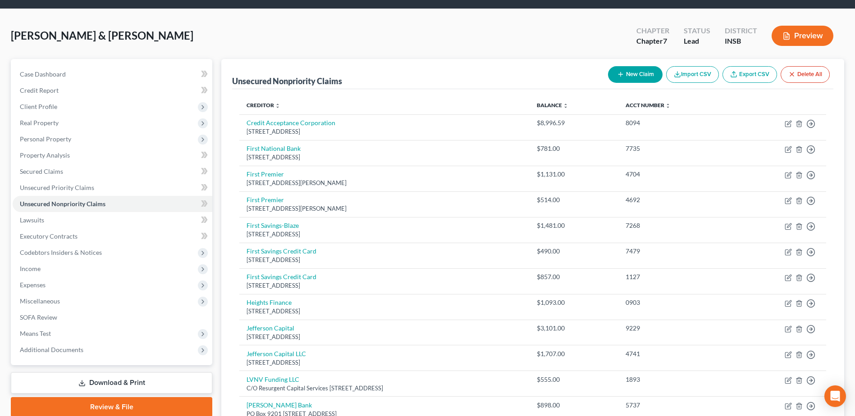
click at [631, 75] on button "New Claim" at bounding box center [635, 74] width 55 height 17
select select "2"
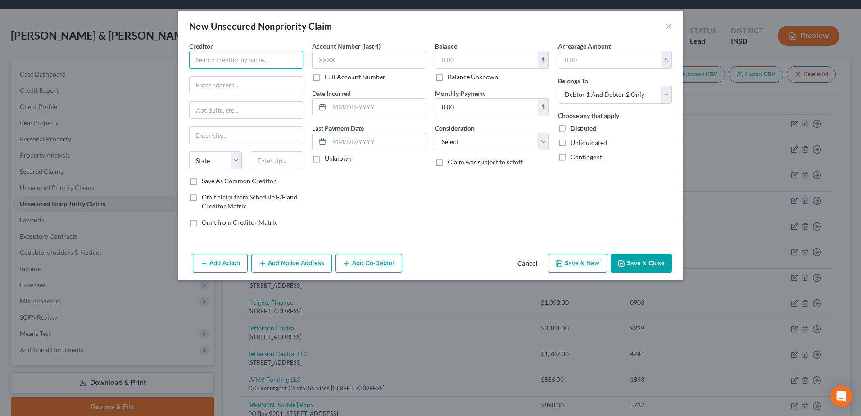
click at [198, 51] on input "text" at bounding box center [246, 60] width 114 height 18
type input "Imaging Associates of Indiana"
type input "1701 S Creasy Ln."
type input "Lafayette"
select select "15"
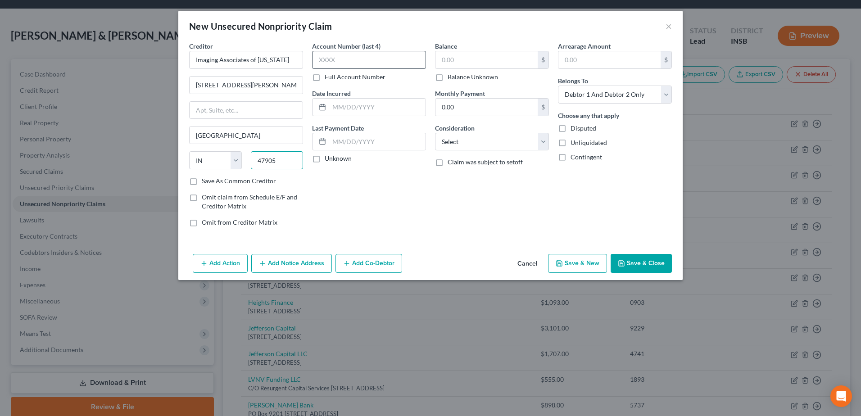
type input "47905"
click at [362, 60] on input "text" at bounding box center [369, 60] width 114 height 18
type input "2086"
click at [331, 113] on input "text" at bounding box center [377, 107] width 96 height 17
click at [473, 59] on input "text" at bounding box center [487, 59] width 102 height 17
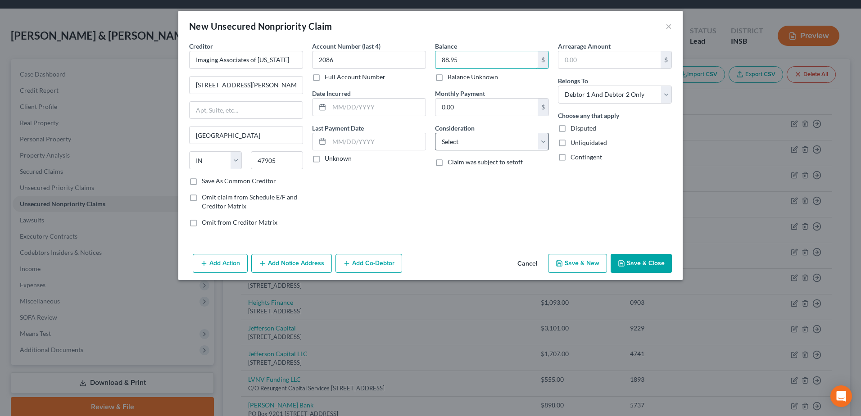
type input "88.95"
click at [494, 138] on select "Select Cable / Satellite Services Collection Agency Credit Card Debt Debt Couns…" at bounding box center [492, 142] width 114 height 18
select select "9"
click at [435, 133] on select "Select Cable / Satellite Services Collection Agency Credit Card Debt Debt Couns…" at bounding box center [492, 142] width 114 height 18
click at [610, 91] on select "Select Debtor 1 Only Debtor 2 Only Debtor 1 And Debtor 2 Only At Least One Of T…" at bounding box center [615, 95] width 114 height 18
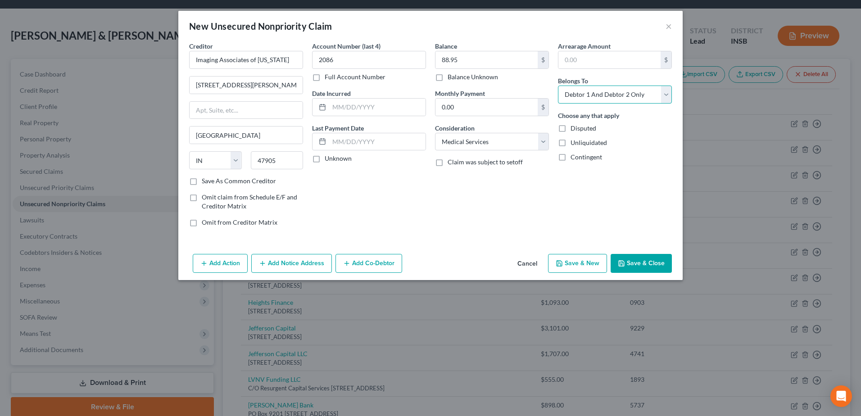
select select "1"
click at [558, 86] on select "Select Debtor 1 Only Debtor 2 Only Debtor 1 And Debtor 2 Only At Least One Of T…" at bounding box center [615, 95] width 114 height 18
click at [578, 268] on button "Save & New" at bounding box center [577, 263] width 59 height 19
select select "2"
click at [238, 53] on input "text" at bounding box center [246, 60] width 114 height 18
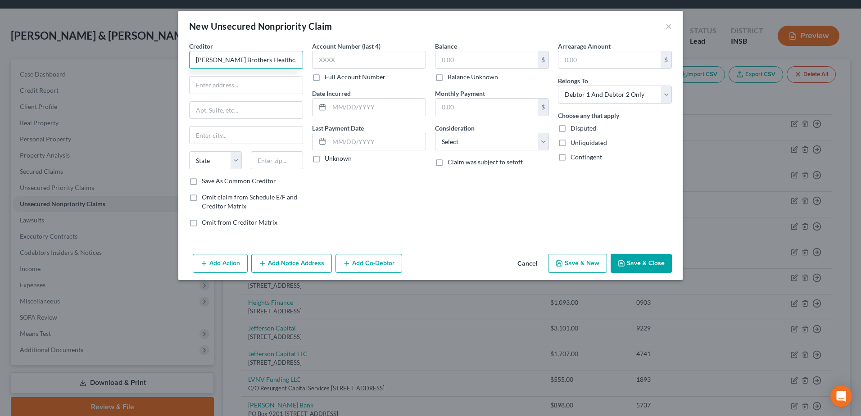
type input "Williams Brothers Healthcare"
type input "3760 S 4th St."
type input "Terre Haute"
select select "15"
type input "47802"
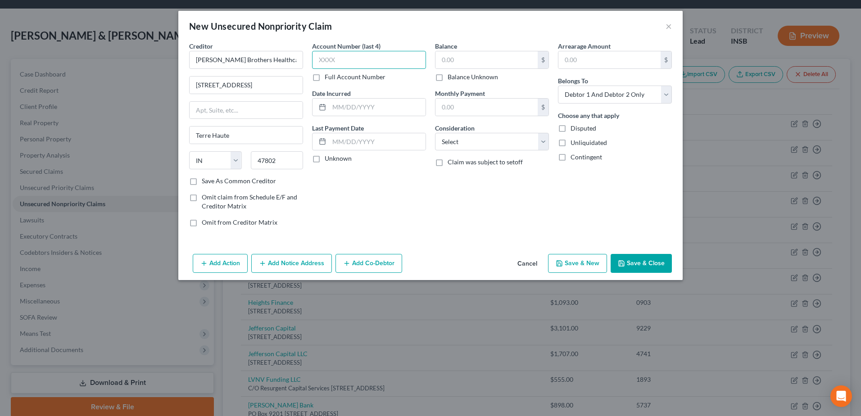
click at [350, 59] on input "text" at bounding box center [369, 60] width 114 height 18
type input "1893"
click at [469, 62] on input "text" at bounding box center [487, 59] width 102 height 17
type input "268.48"
click at [464, 134] on select "Select Cable / Satellite Services Collection Agency Credit Card Debt Debt Couns…" at bounding box center [492, 142] width 114 height 18
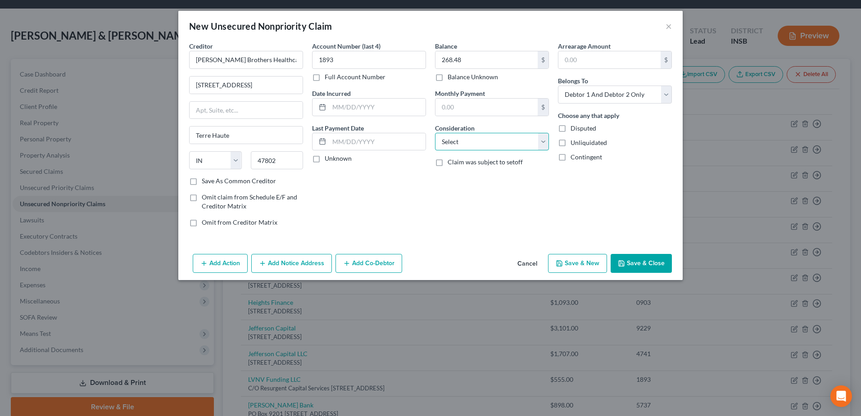
select select "9"
click at [435, 133] on select "Select Cable / Satellite Services Collection Agency Credit Card Debt Debt Couns…" at bounding box center [492, 142] width 114 height 18
click at [626, 92] on select "Select Debtor 1 Only Debtor 2 Only Debtor 1 And Debtor 2 Only At Least One Of T…" at bounding box center [615, 95] width 114 height 18
select select "1"
click at [558, 86] on select "Select Debtor 1 Only Debtor 2 Only Debtor 1 And Debtor 2 Only At Least One Of T…" at bounding box center [615, 95] width 114 height 18
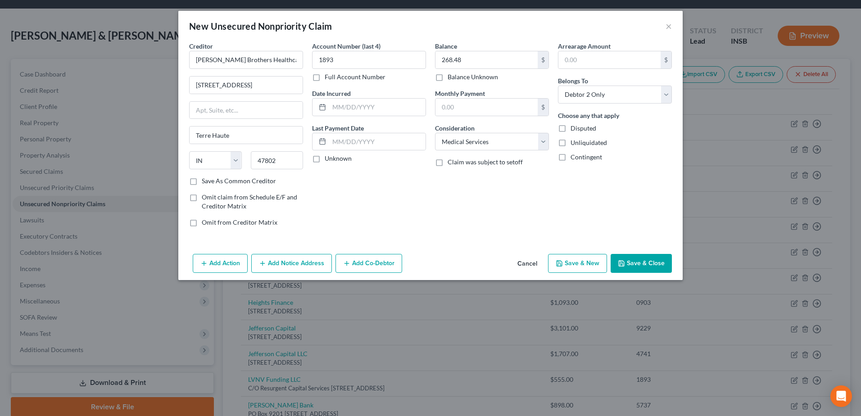
click at [647, 259] on button "Save & Close" at bounding box center [641, 263] width 61 height 19
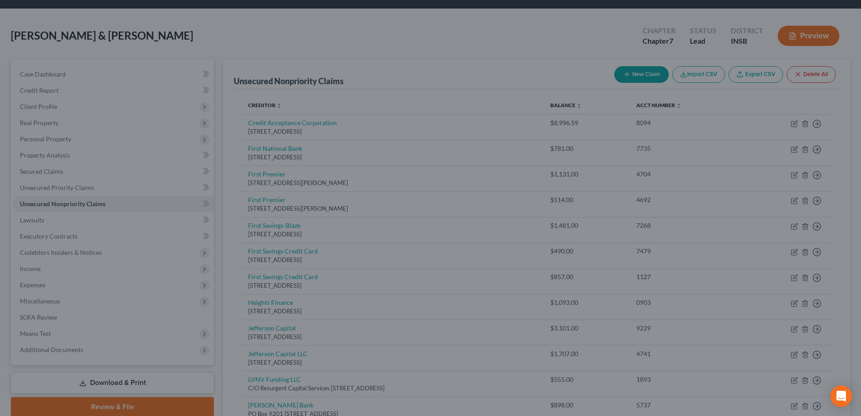
type input "0.00"
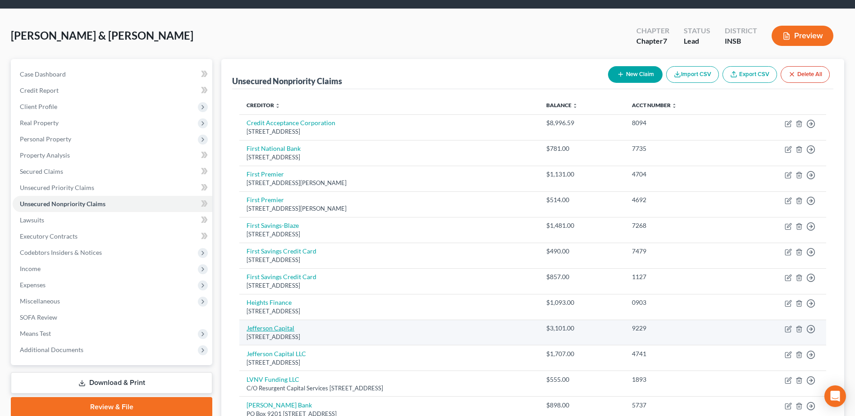
click at [284, 332] on link "Jefferson Capital" at bounding box center [270, 328] width 48 height 8
select select "24"
select select "14"
select select "1"
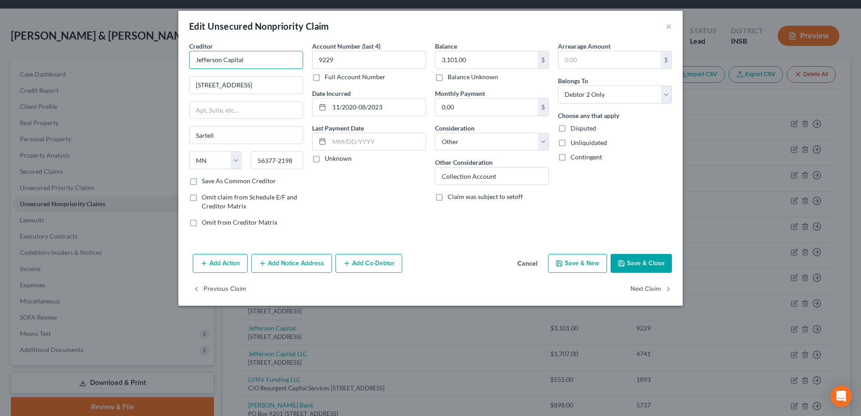
click at [259, 60] on input "Jefferson Capital" at bounding box center [246, 60] width 114 height 18
click at [487, 62] on input "3,101.00" at bounding box center [487, 59] width 102 height 17
click at [487, 59] on input "3,101.00" at bounding box center [487, 59] width 102 height 17
type input "3,101.79"
drag, startPoint x: 335, startPoint y: 57, endPoint x: 313, endPoint y: 53, distance: 22.4
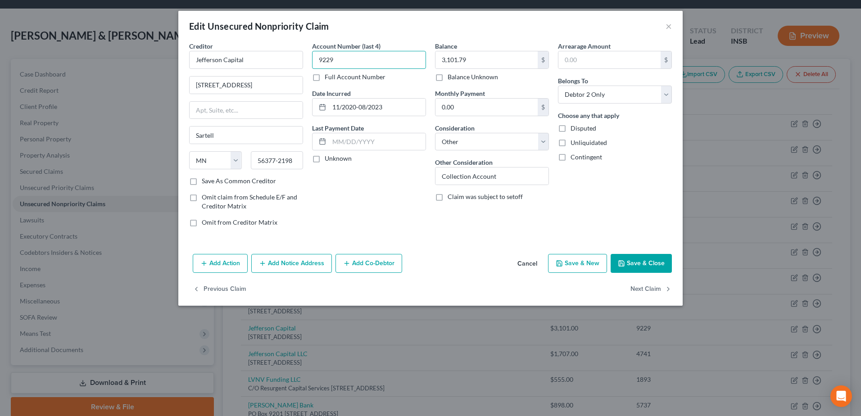
click at [316, 54] on input "9229" at bounding box center [369, 60] width 114 height 18
type input "0001"
click at [193, 58] on input "Jefferson Capital" at bounding box center [246, 60] width 114 height 18
type input "Verizon c/o Jefferson Capital"
click at [497, 172] on input "Collection Account" at bounding box center [492, 176] width 113 height 17
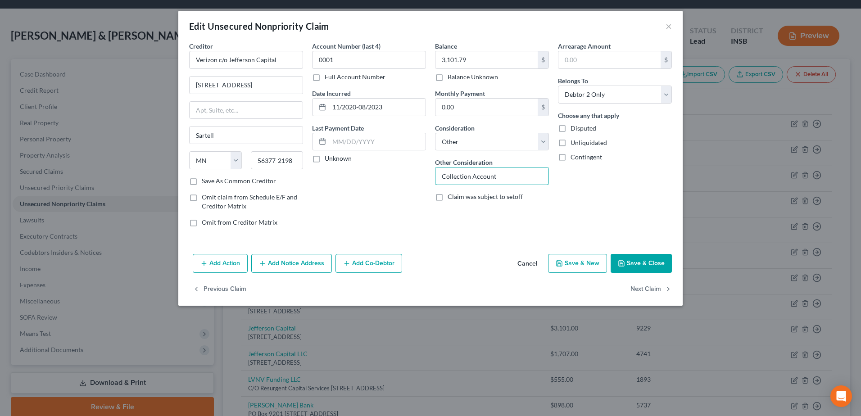
drag, startPoint x: 509, startPoint y: 173, endPoint x: 409, endPoint y: 171, distance: 100.0
click at [409, 171] on div "Creditor * Verizon c/o Jefferson Capital 200 14th Ave E Sartell State AL AK AR …" at bounding box center [431, 137] width 492 height 193
click at [459, 143] on select "Select Cable / Satellite Services Collection Agency Credit Card Debt Debt Couns…" at bounding box center [492, 142] width 114 height 18
select select "19"
click at [435, 133] on select "Select Cable / Satellite Services Collection Agency Credit Card Debt Debt Couns…" at bounding box center [492, 142] width 114 height 18
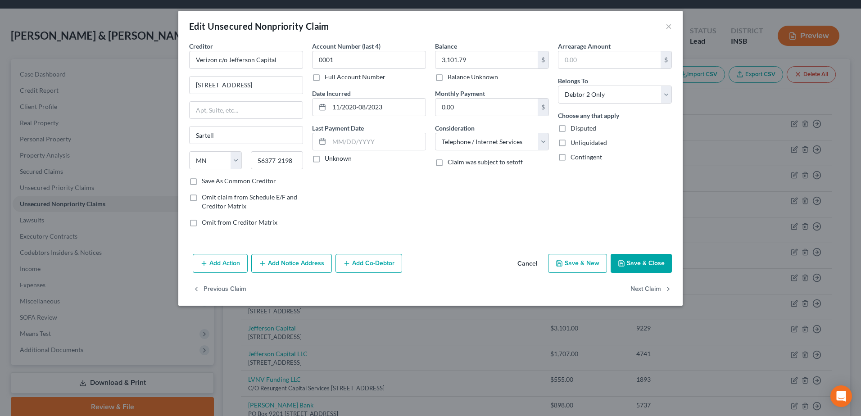
click at [644, 259] on button "Save & Close" at bounding box center [641, 263] width 61 height 19
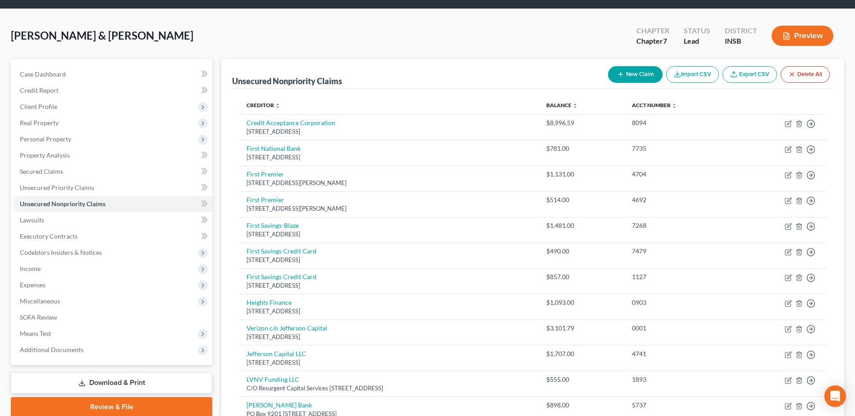
click at [632, 73] on button "New Claim" at bounding box center [635, 74] width 55 height 17
select select "2"
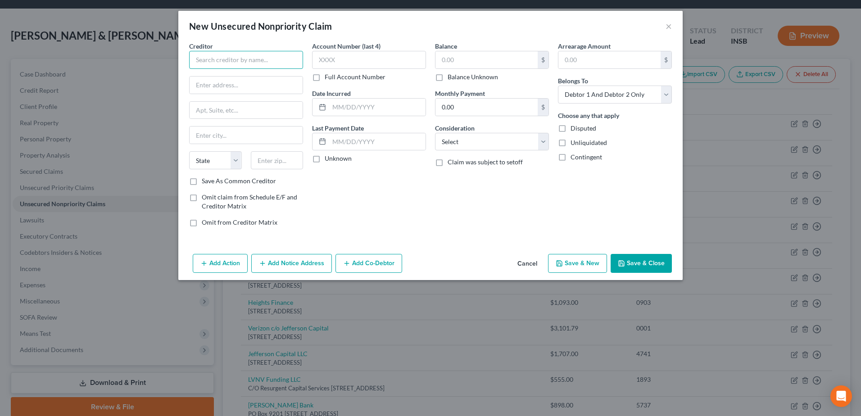
click at [241, 54] on input "text" at bounding box center [246, 60] width 114 height 18
type input "Affirm"
type input "30 Isabella St."
type input "Floor 4"
type input "Pittsburgh"
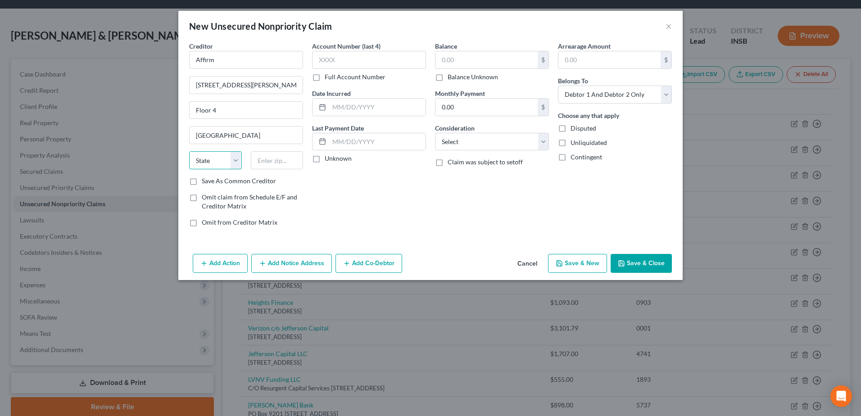
select select "39"
type input "15212"
click at [362, 60] on input "text" at bounding box center [369, 60] width 114 height 18
click at [334, 107] on input "text" at bounding box center [377, 107] width 96 height 17
click at [482, 63] on input "text" at bounding box center [487, 59] width 102 height 17
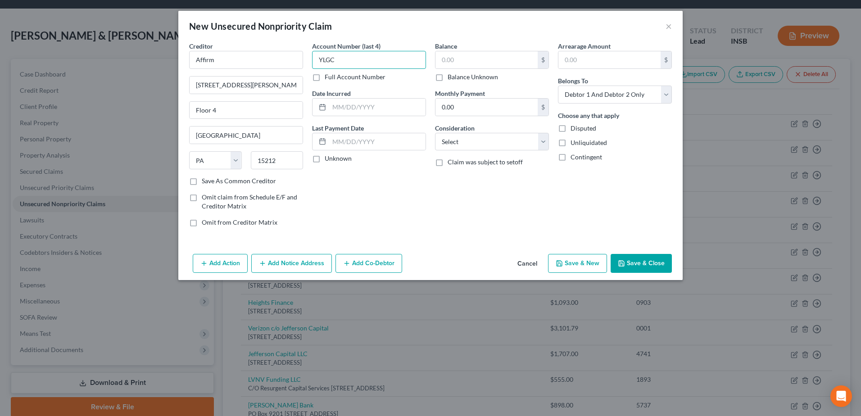
drag, startPoint x: 339, startPoint y: 58, endPoint x: 306, endPoint y: 50, distance: 34.4
click at [306, 52] on div "Creditor * Affirm 30 Isabella St. Floor 4 Pittsburgh State AL AK AR AZ CA CO CT…" at bounding box center [431, 137] width 492 height 193
type input "any"
click at [489, 61] on input "text" at bounding box center [487, 59] width 102 height 17
type input "1,000.00"
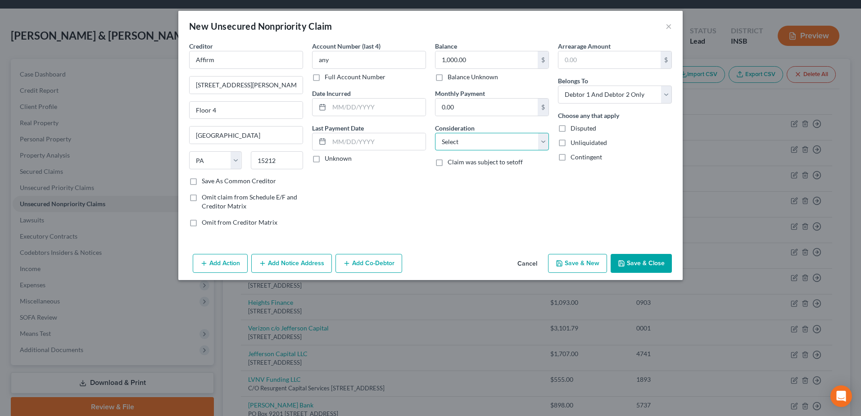
click at [484, 141] on select "Select Cable / Satellite Services Collection Agency Credit Card Debt Debt Couns…" at bounding box center [492, 142] width 114 height 18
select select "2"
click at [435, 133] on select "Select Cable / Satellite Services Collection Agency Credit Card Debt Debt Couns…" at bounding box center [492, 142] width 114 height 18
click at [619, 98] on select "Select Debtor 1 Only Debtor 2 Only Debtor 1 And Debtor 2 Only At Least One Of T…" at bounding box center [615, 95] width 114 height 18
click at [558, 86] on select "Select Debtor 1 Only Debtor 2 Only Debtor 1 And Debtor 2 Only At Least One Of T…" at bounding box center [615, 95] width 114 height 18
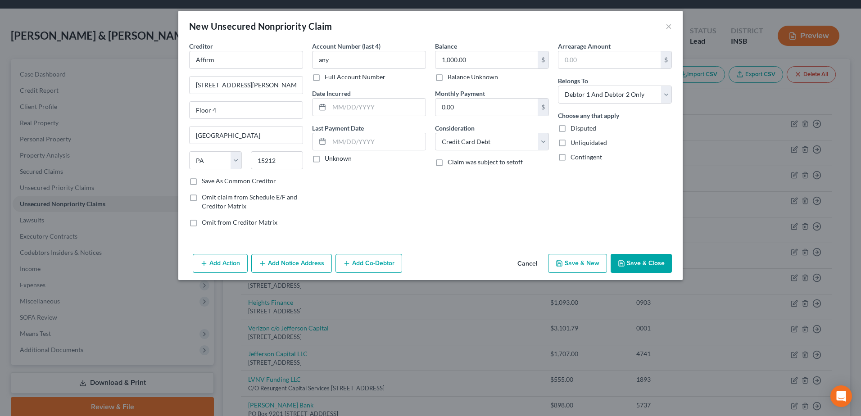
click at [562, 261] on icon "button" at bounding box center [559, 263] width 7 height 7
select select "2"
click at [253, 59] on input "text" at bounding box center [246, 60] width 114 height 18
type input "Capio Partners"
click at [214, 83] on input "30" at bounding box center [246, 85] width 113 height 17
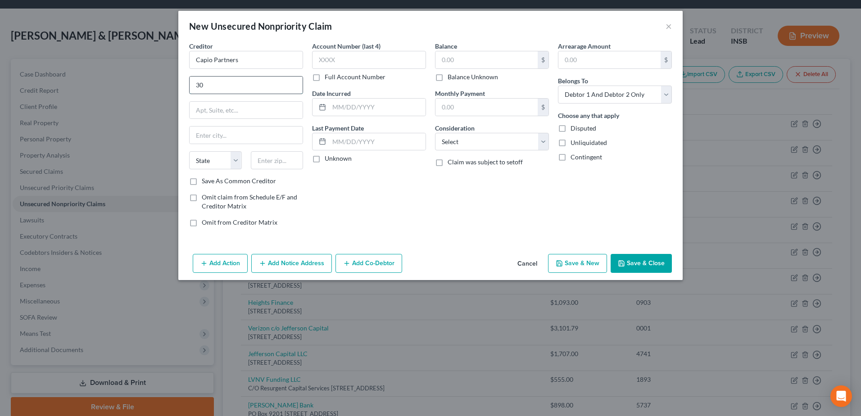
type input "3"
type input "2222 Texoma Pkwy"
type input "Ste. 150"
click at [255, 132] on input "Sherman TX" at bounding box center [246, 135] width 113 height 17
type input "Sherman"
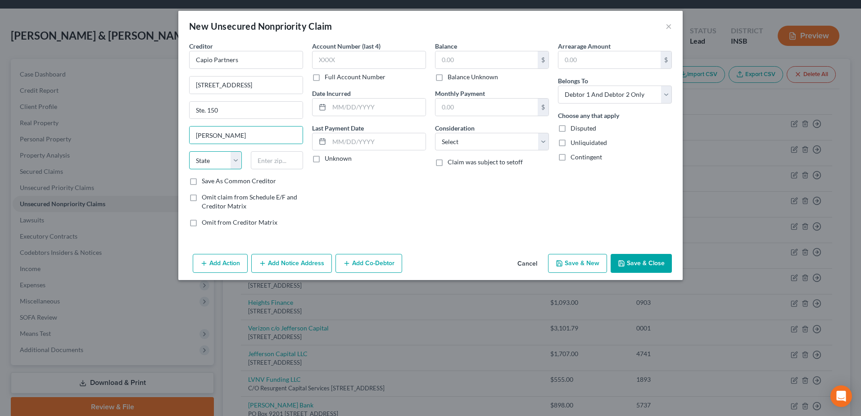
click at [201, 162] on select "State AL AK AR AZ CA CO CT DE DC FL GA GU HI ID IL IN IA KS KY LA ME MD MA MI M…" at bounding box center [215, 160] width 53 height 18
select select "45"
click at [189, 151] on select "State AL AK AR AZ CA CO CT DE DC FL GA GU HI ID IL IN IA KS KY LA ME MD MA MI M…" at bounding box center [215, 160] width 53 height 18
click at [265, 155] on input "text" at bounding box center [277, 160] width 53 height 18
type input "75090"
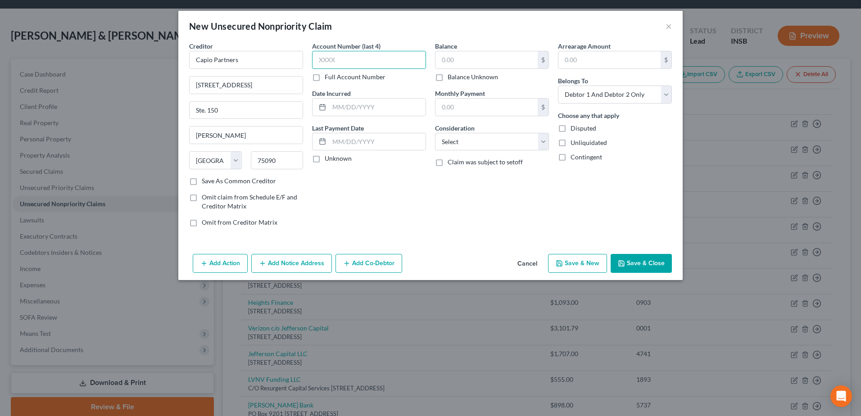
click at [341, 54] on input "text" at bounding box center [369, 60] width 114 height 18
type input "any"
click at [471, 55] on input "text" at bounding box center [487, 59] width 102 height 17
type input "215.00"
click at [478, 143] on select "Select Cable / Satellite Services Collection Agency Credit Card Debt Debt Couns…" at bounding box center [492, 142] width 114 height 18
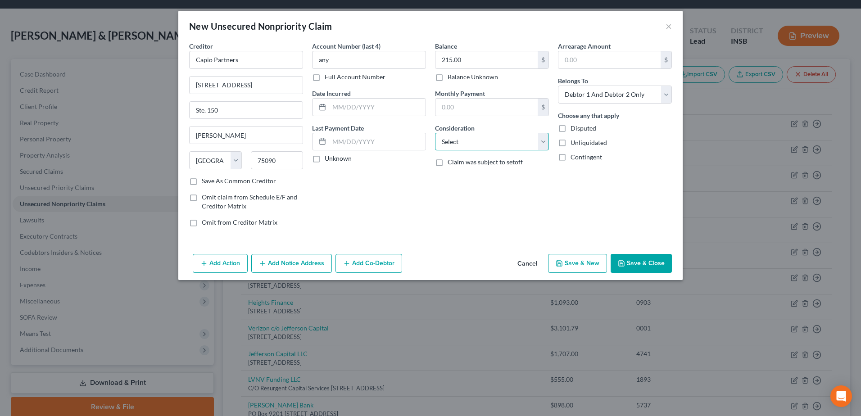
select select "14"
click at [435, 133] on select "Select Cable / Satellite Services Collection Agency Credit Card Debt Debt Couns…" at bounding box center [492, 142] width 114 height 18
click at [460, 182] on input "text" at bounding box center [492, 176] width 113 height 17
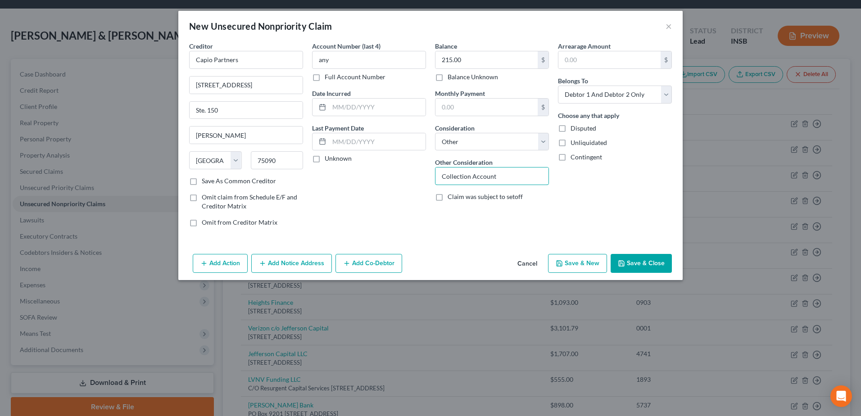
type input "Collection Account"
click at [643, 265] on button "Save & Close" at bounding box center [641, 263] width 61 height 19
type input "0.00"
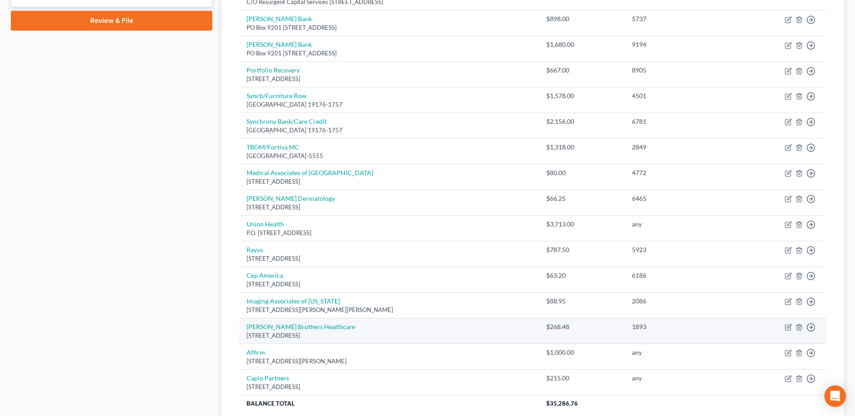
scroll to position [491, 0]
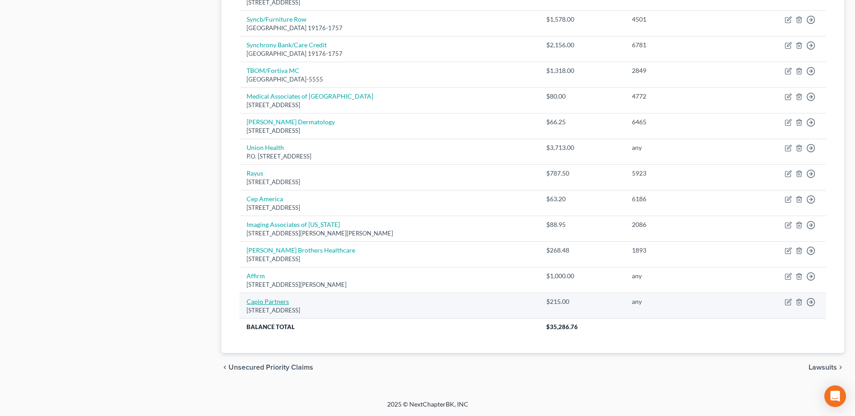
click at [273, 305] on link "Capio Partners" at bounding box center [267, 302] width 42 height 8
select select "45"
select select "14"
select select "2"
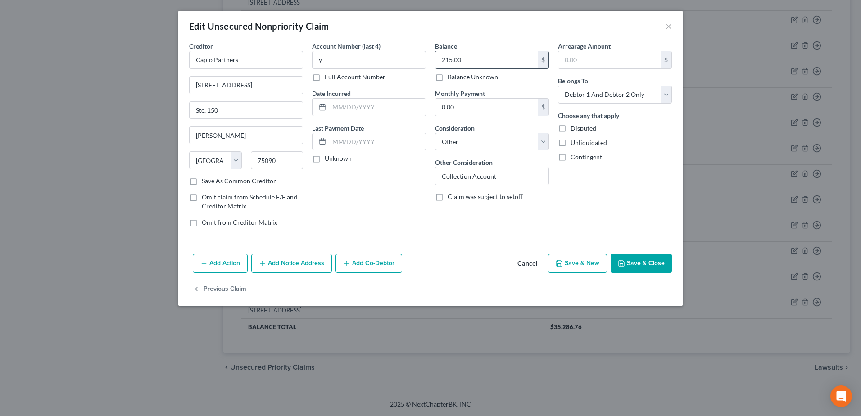
click at [482, 59] on input "215.00" at bounding box center [487, 59] width 102 height 17
type input "1,140.00"
click at [329, 59] on input "y" at bounding box center [369, 60] width 114 height 18
type input "any"
click at [644, 259] on button "Save & Close" at bounding box center [641, 263] width 61 height 19
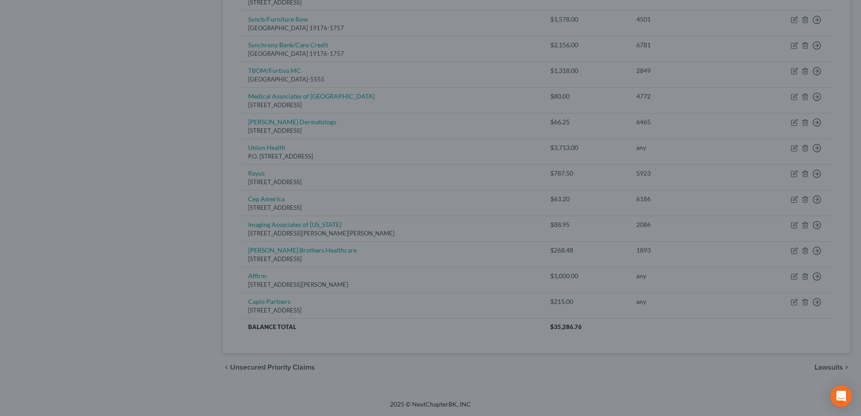
type input "0"
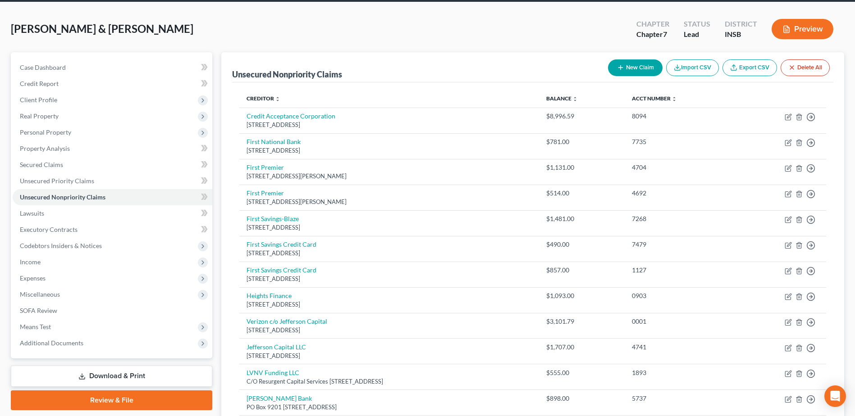
scroll to position [0, 0]
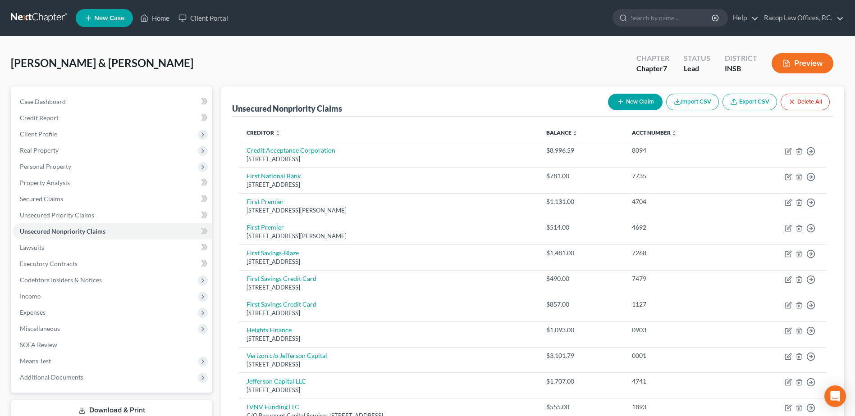
click at [633, 102] on button "New Claim" at bounding box center [635, 102] width 55 height 17
select select "2"
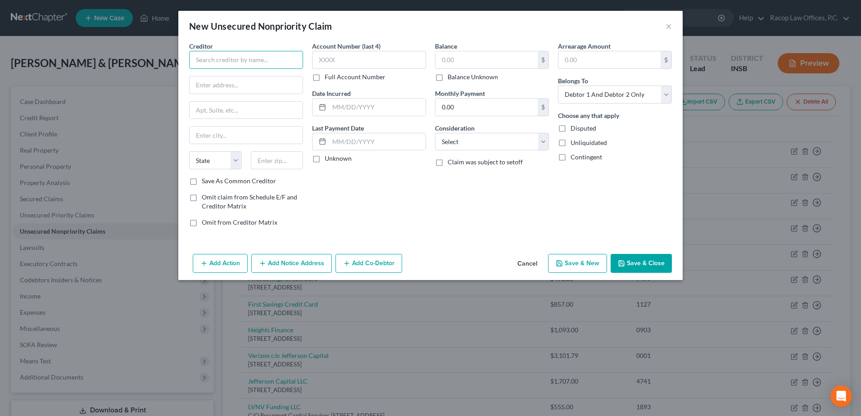
click at [243, 56] on input "text" at bounding box center [246, 60] width 114 height 18
type input "Klarna"
type input "800 N. High Street"
type input "Ste. 400"
type input "Columbus"
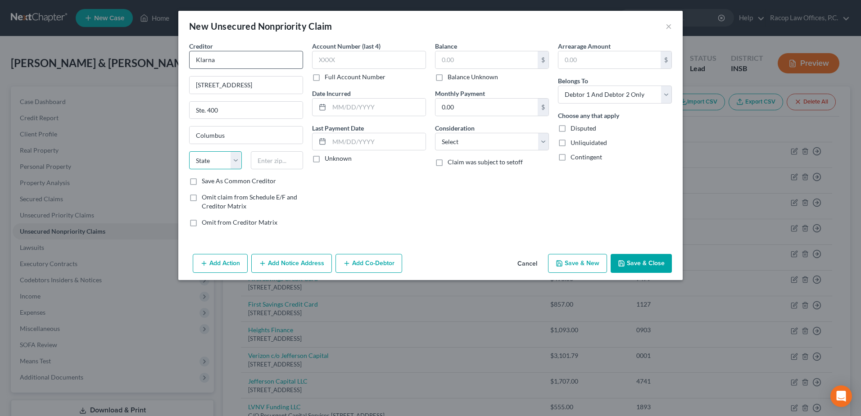
select select "36"
type input "43215"
click at [383, 55] on input "text" at bounding box center [369, 60] width 114 height 18
type input "any"
click at [334, 108] on input "text" at bounding box center [377, 107] width 96 height 17
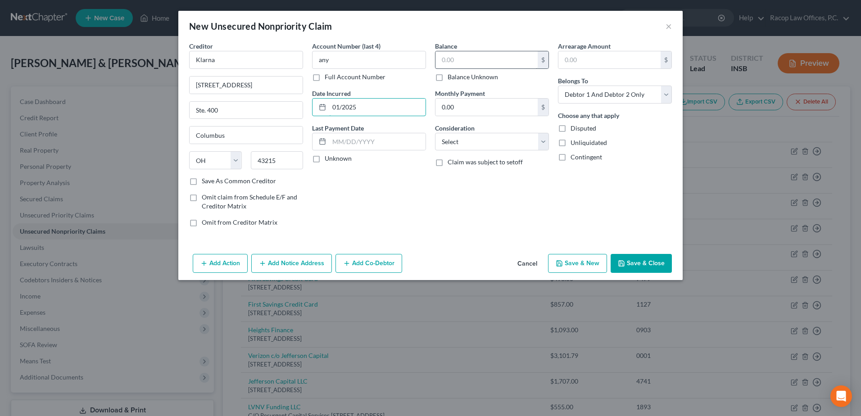
type input "01/2025"
click at [454, 56] on input "text" at bounding box center [487, 59] width 102 height 17
type input "648.50"
click at [481, 143] on select "Select Cable / Satellite Services Collection Agency Credit Card Debt Debt Couns…" at bounding box center [492, 142] width 114 height 18
select select "2"
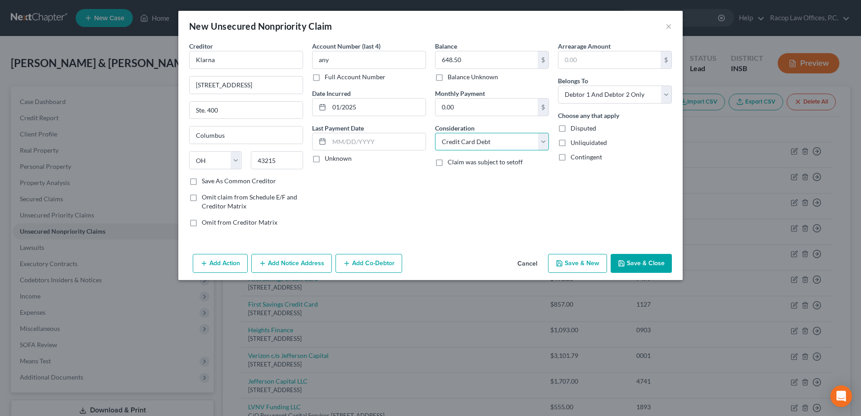
click at [435, 133] on select "Select Cable / Satellite Services Collection Agency Credit Card Debt Debt Couns…" at bounding box center [492, 142] width 114 height 18
click at [627, 94] on select "Select Debtor 1 Only Debtor 2 Only Debtor 1 And Debtor 2 Only At Least One Of T…" at bounding box center [615, 95] width 114 height 18
select select "1"
click at [558, 86] on select "Select Debtor 1 Only Debtor 2 Only Debtor 1 And Debtor 2 Only At Least One Of T…" at bounding box center [615, 95] width 114 height 18
click at [560, 261] on icon "button" at bounding box center [559, 263] width 7 height 7
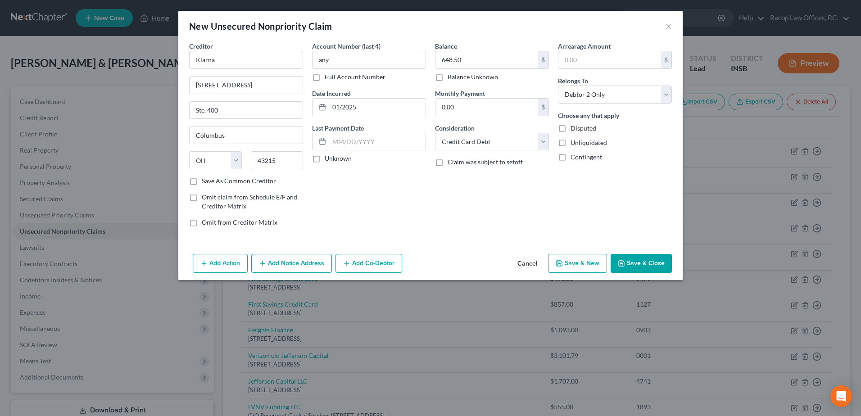
select select "2"
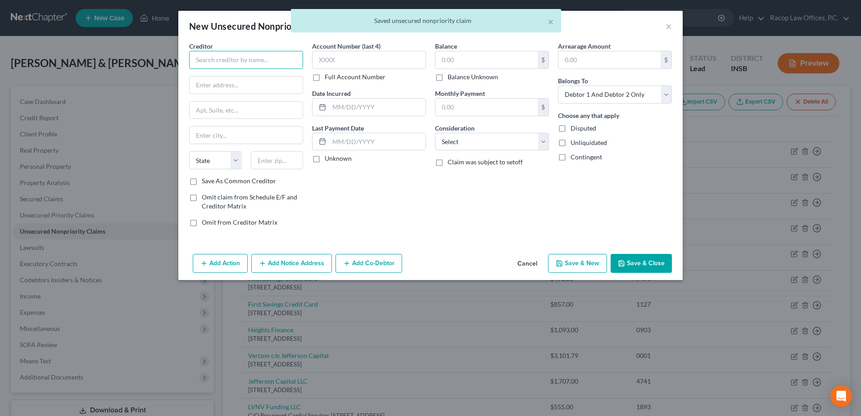
click at [238, 60] on input "text" at bounding box center [246, 60] width 114 height 18
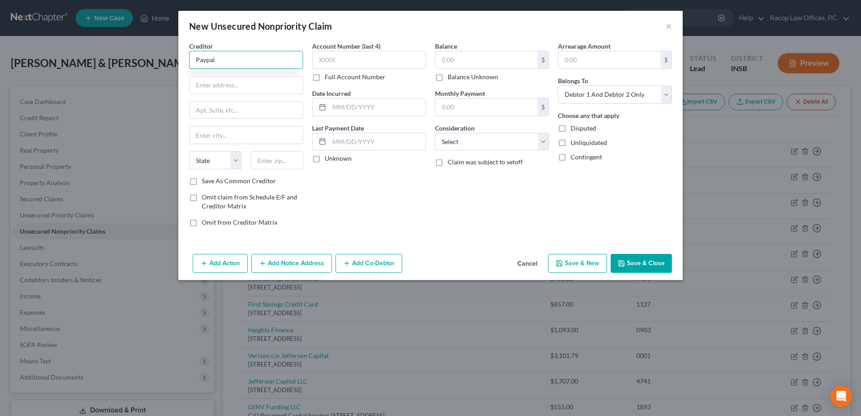
type input "Paypal"
type input "2211 North First Street"
type input "San Jose"
select select "4"
type input "95131"
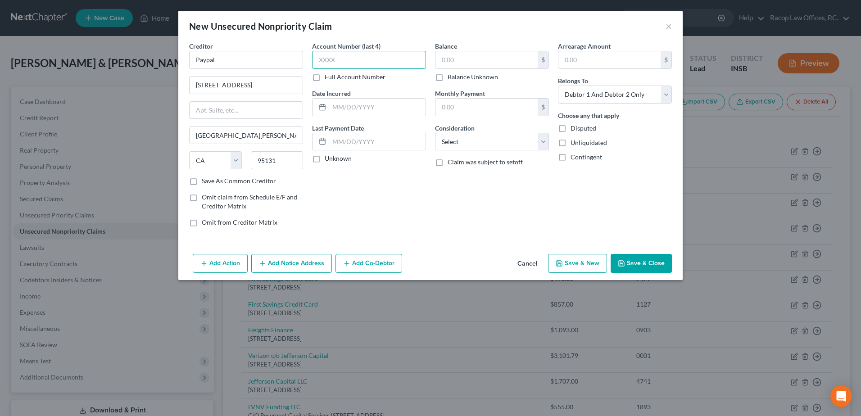
click at [355, 57] on input "text" at bounding box center [369, 60] width 114 height 18
type input "any"
click at [349, 109] on input "text" at bounding box center [377, 107] width 96 height 17
type input "01/2025"
click at [487, 59] on input "text" at bounding box center [487, 59] width 102 height 17
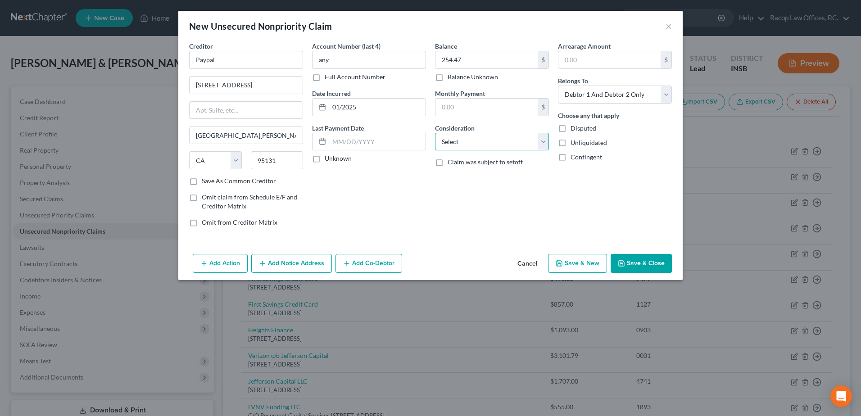
click at [474, 144] on select "Select Cable / Satellite Services Collection Agency Credit Card Debt Debt Couns…" at bounding box center [492, 142] width 114 height 18
click at [435, 133] on select "Select Cable / Satellite Services Collection Agency Credit Card Debt Debt Couns…" at bounding box center [492, 142] width 114 height 18
click at [583, 97] on select "Select Debtor 1 Only Debtor 2 Only Debtor 1 And Debtor 2 Only At Least One Of T…" at bounding box center [615, 95] width 114 height 18
click at [558, 86] on select "Select Debtor 1 Only Debtor 2 Only Debtor 1 And Debtor 2 Only At Least One Of T…" at bounding box center [615, 95] width 114 height 18
click at [638, 262] on button "Save & Close" at bounding box center [641, 263] width 61 height 19
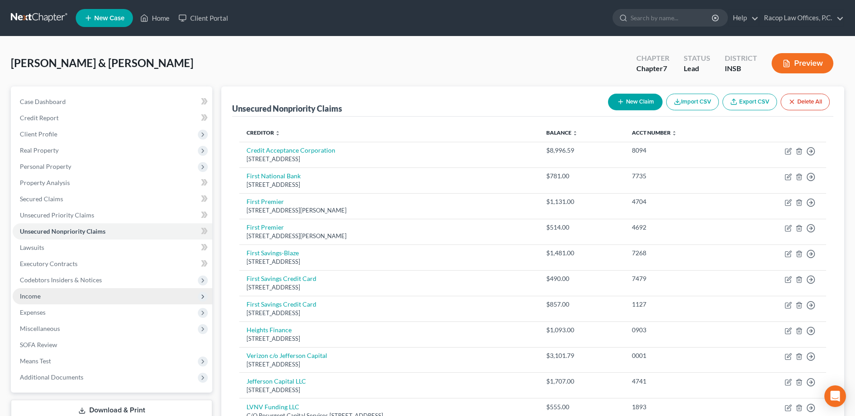
click at [34, 300] on span "Income" at bounding box center [113, 296] width 200 height 16
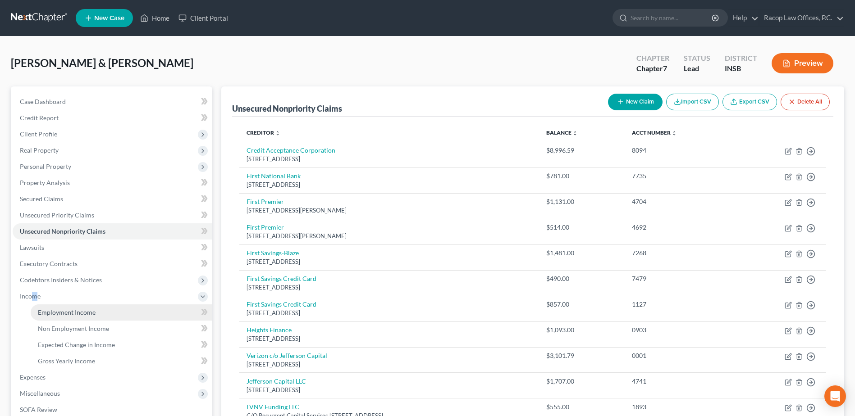
drag, startPoint x: 34, startPoint y: 300, endPoint x: 74, endPoint y: 311, distance: 41.1
click at [74, 311] on span "Employment Income" at bounding box center [67, 313] width 58 height 8
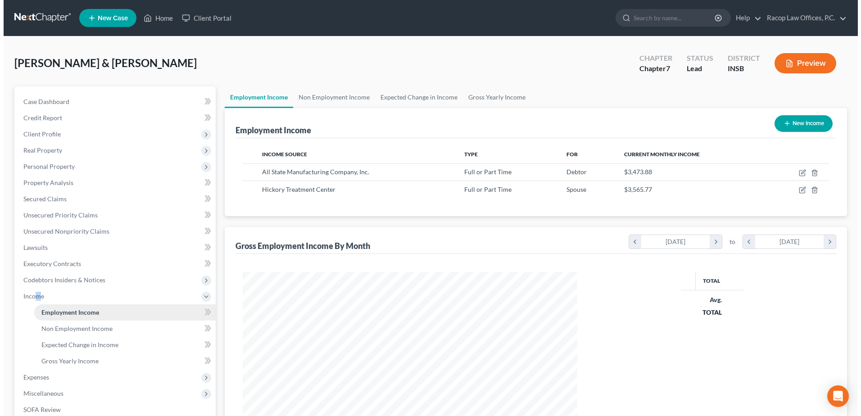
scroll to position [167, 352]
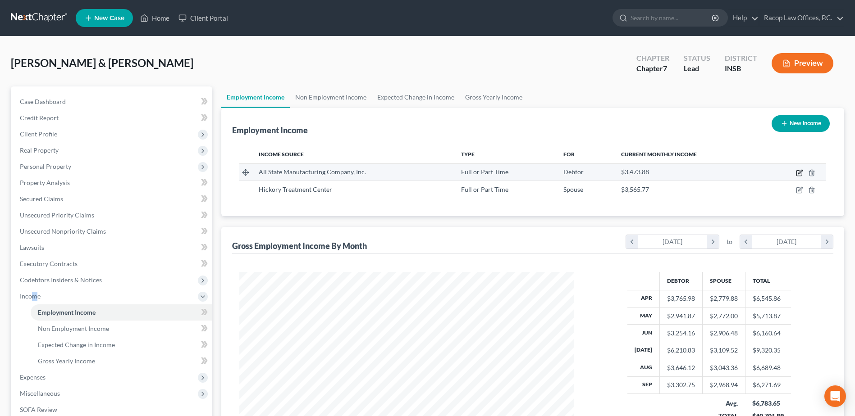
click at [797, 172] on icon "button" at bounding box center [799, 172] width 7 height 7
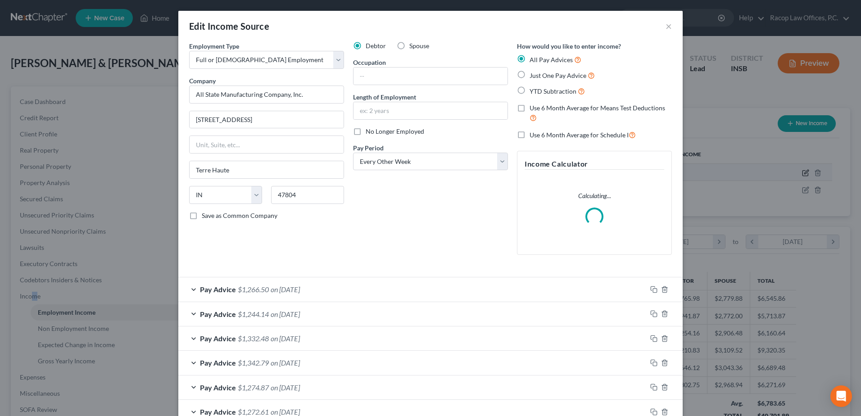
scroll to position [168, 356]
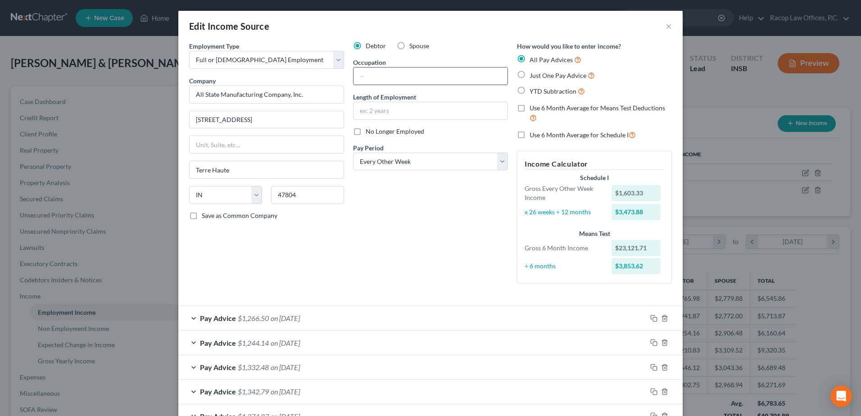
click at [361, 79] on input "text" at bounding box center [431, 76] width 154 height 17
click at [367, 114] on input "text" at bounding box center [431, 110] width 154 height 17
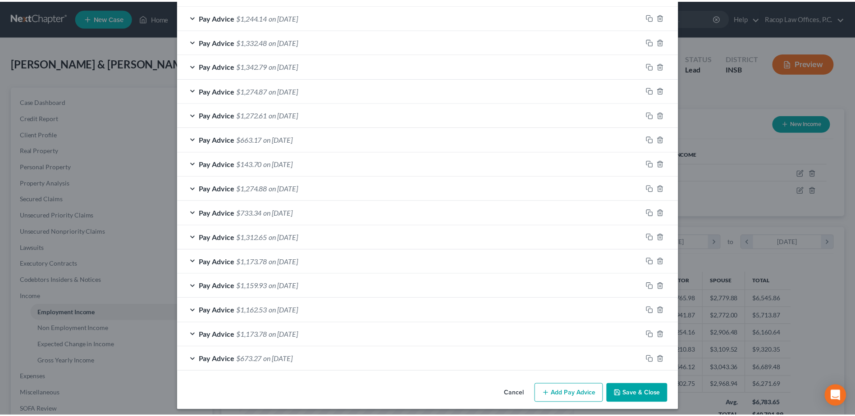
scroll to position [331, 0]
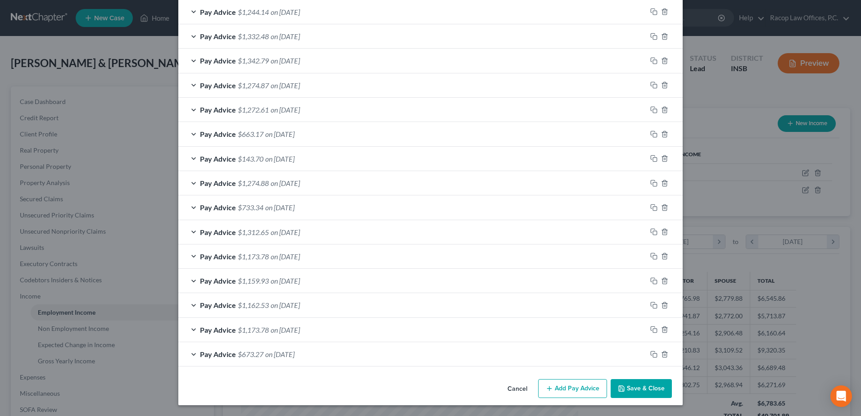
click at [644, 391] on button "Save & Close" at bounding box center [641, 388] width 61 height 19
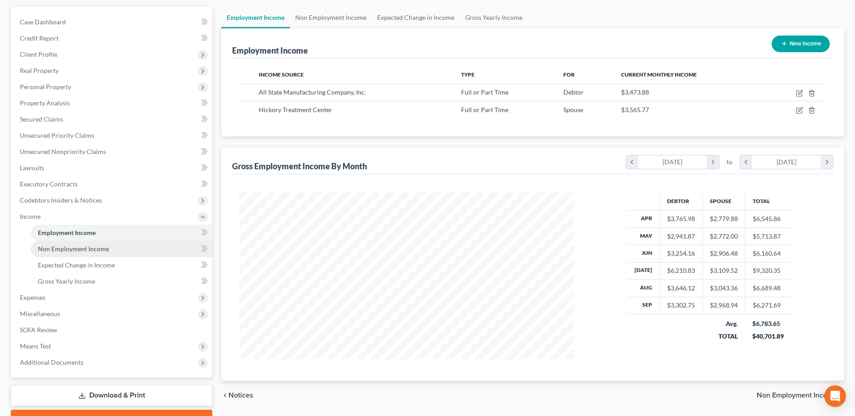
scroll to position [90, 0]
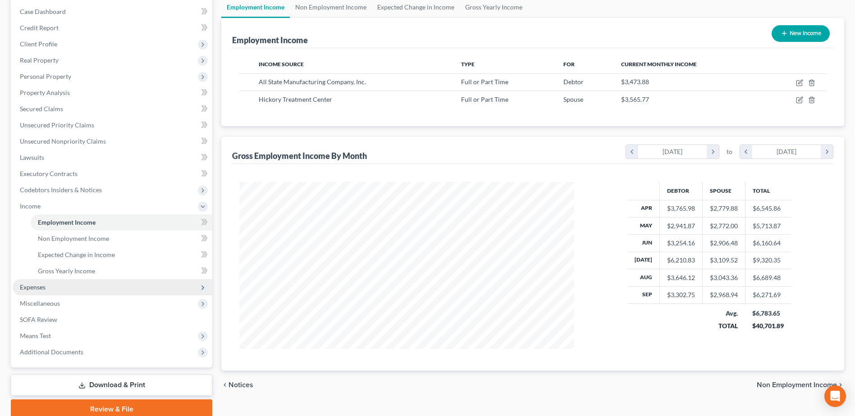
click at [32, 286] on span "Expenses" at bounding box center [33, 287] width 26 height 8
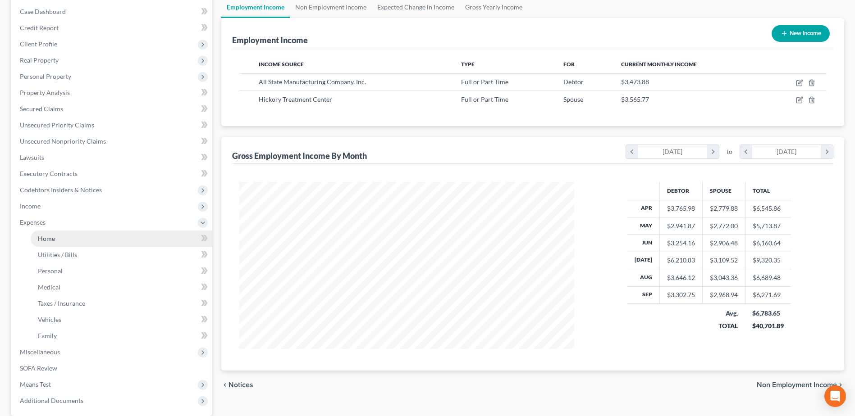
click at [48, 239] on span "Home" at bounding box center [46, 239] width 17 height 8
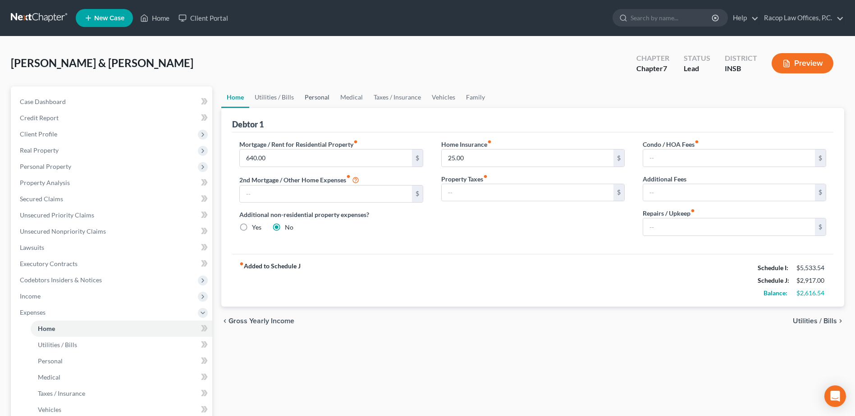
click at [314, 100] on link "Personal" at bounding box center [317, 97] width 36 height 22
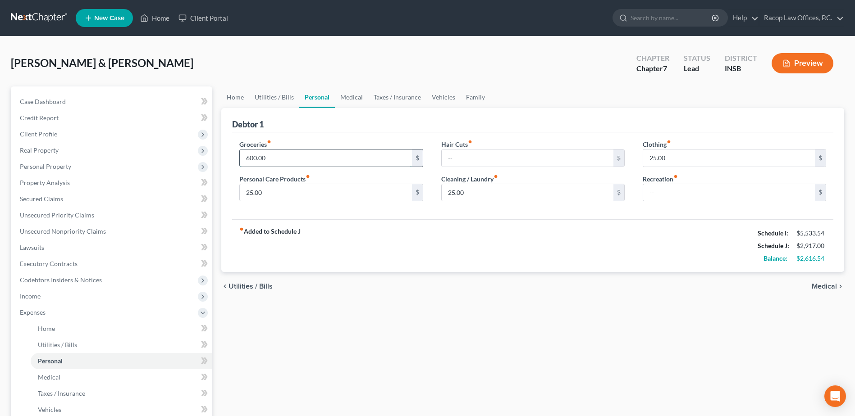
click at [304, 153] on input "600.00" at bounding box center [326, 158] width 172 height 17
click at [445, 95] on link "Vehicles" at bounding box center [443, 97] width 34 height 22
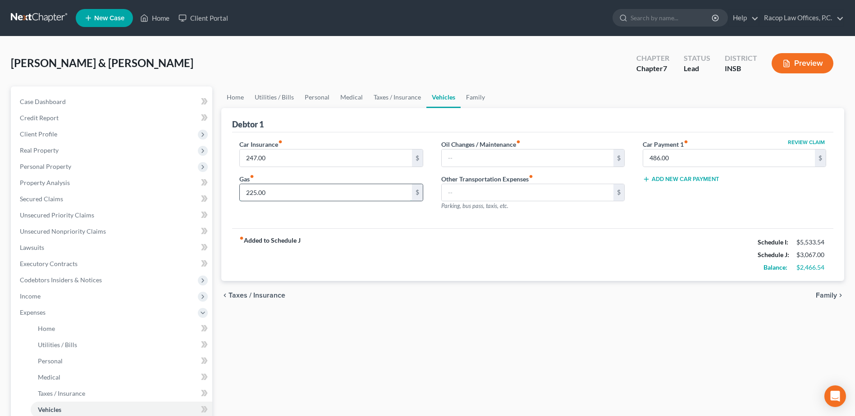
click at [288, 193] on input "225.00" at bounding box center [326, 192] width 172 height 17
click at [315, 98] on link "Personal" at bounding box center [317, 97] width 36 height 22
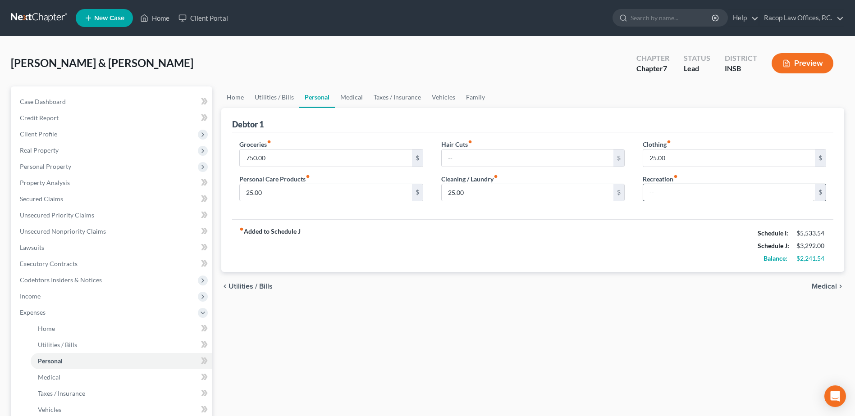
drag, startPoint x: 698, startPoint y: 179, endPoint x: 693, endPoint y: 187, distance: 9.0
click at [698, 179] on div "Recreation fiber_manual_record $" at bounding box center [733, 187] width 183 height 27
click at [690, 190] on input "text" at bounding box center [729, 192] width 172 height 17
click at [282, 100] on link "Utilities / Bills" at bounding box center [274, 97] width 50 height 22
